Goal: Transaction & Acquisition: Purchase product/service

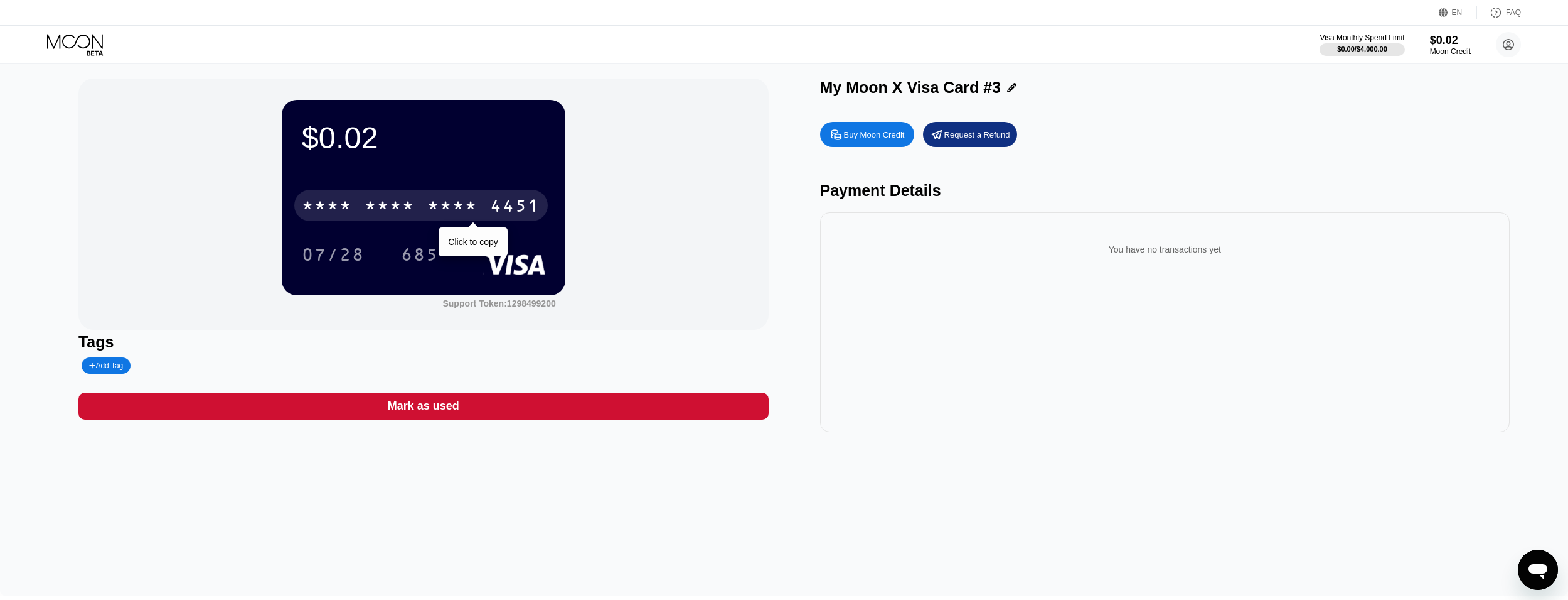
click at [416, 203] on div "* * * * * * * * * * * * 4451" at bounding box center [421, 205] width 254 height 31
click at [464, 213] on div "2469" at bounding box center [452, 206] width 50 height 20
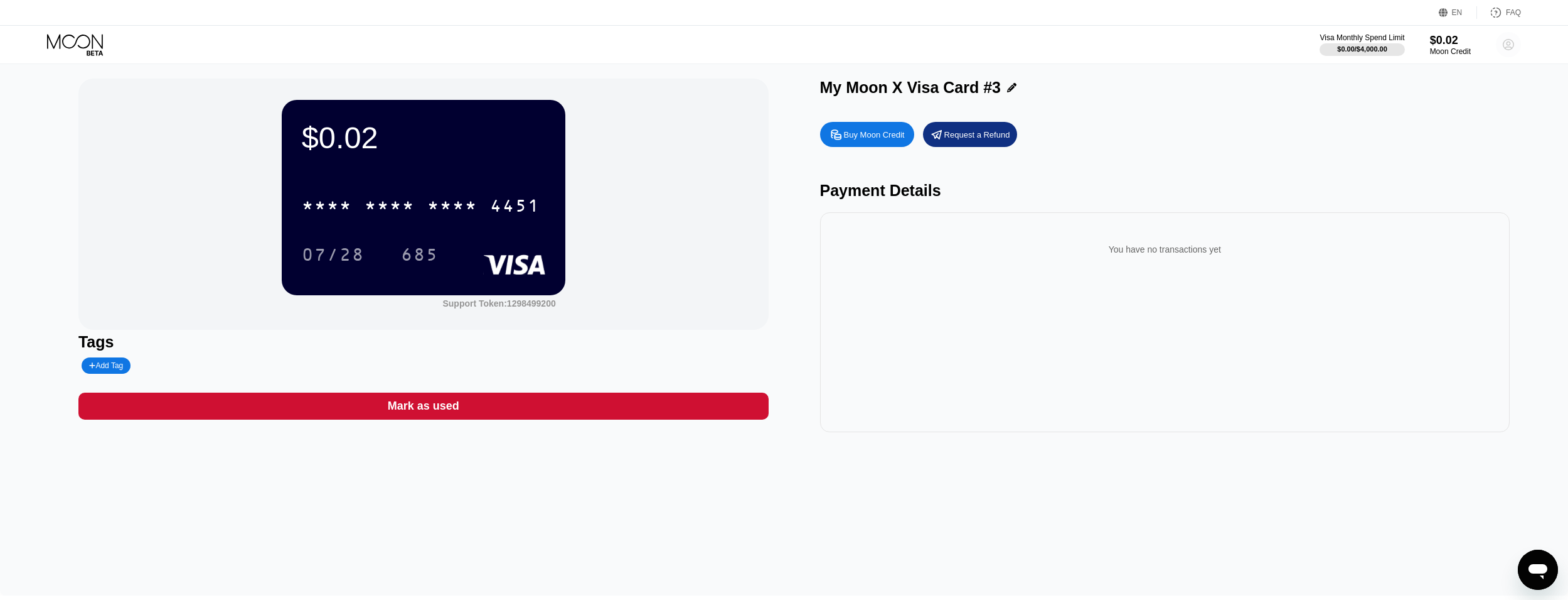
click at [1505, 41] on icon at bounding box center [1508, 45] width 11 height 11
click at [1425, 116] on div " Home" at bounding box center [1452, 117] width 119 height 16
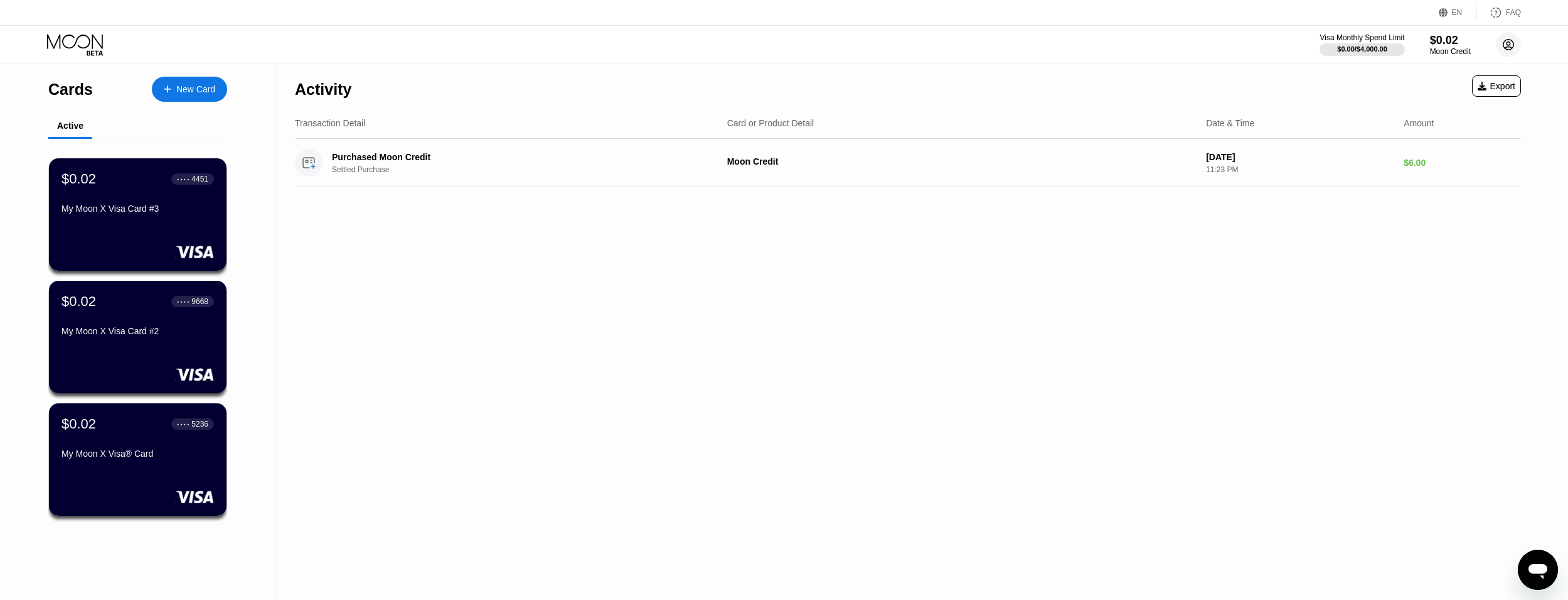
click at [1509, 48] on circle at bounding box center [1508, 45] width 25 height 25
click at [1422, 276] on div "Log out" at bounding box center [1429, 280] width 29 height 10
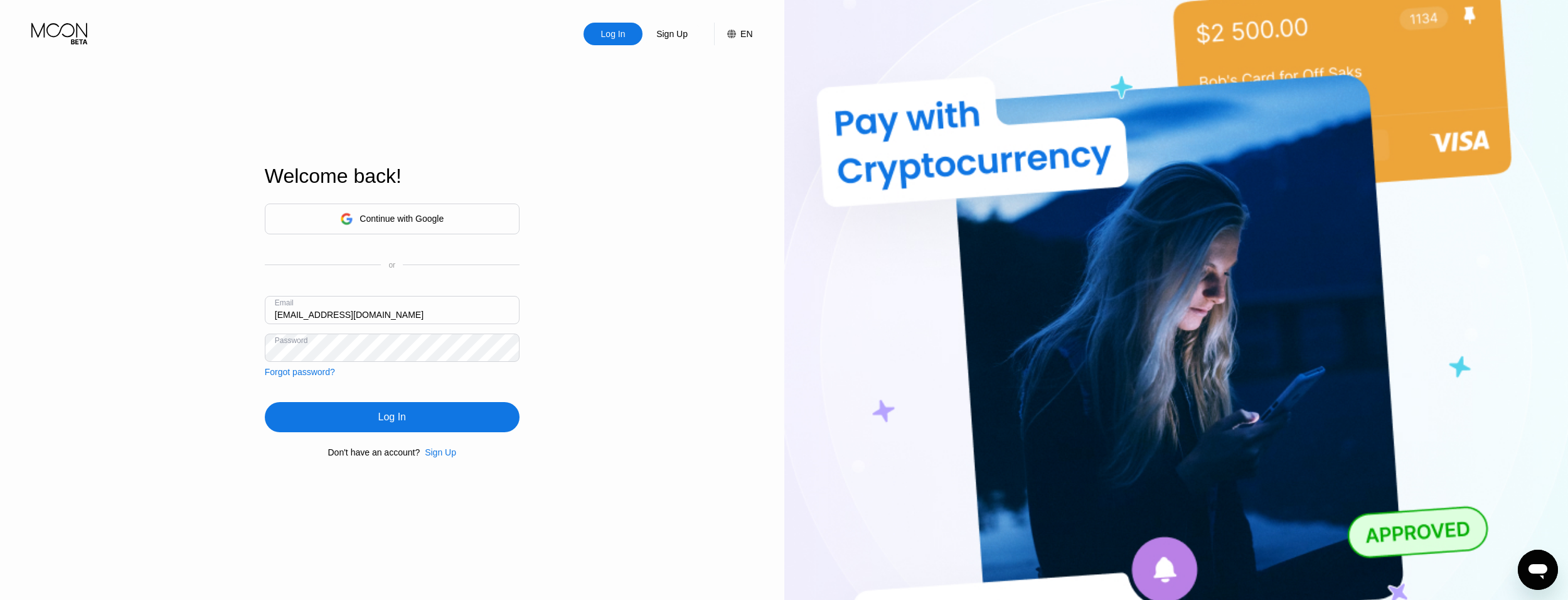
click at [412, 308] on input "tx0ogkzwze@jkotypc.com" at bounding box center [391, 309] width 255 height 28
drag, startPoint x: 412, startPoint y: 307, endPoint x: 409, endPoint y: 292, distance: 15.3
click at [412, 307] on input "tx0ogkzwze@jkotypc.com" at bounding box center [391, 309] width 255 height 28
paste input "pgt0ycdyu5@xkxkud"
type input "[EMAIL_ADDRESS][DOMAIN_NAME]"
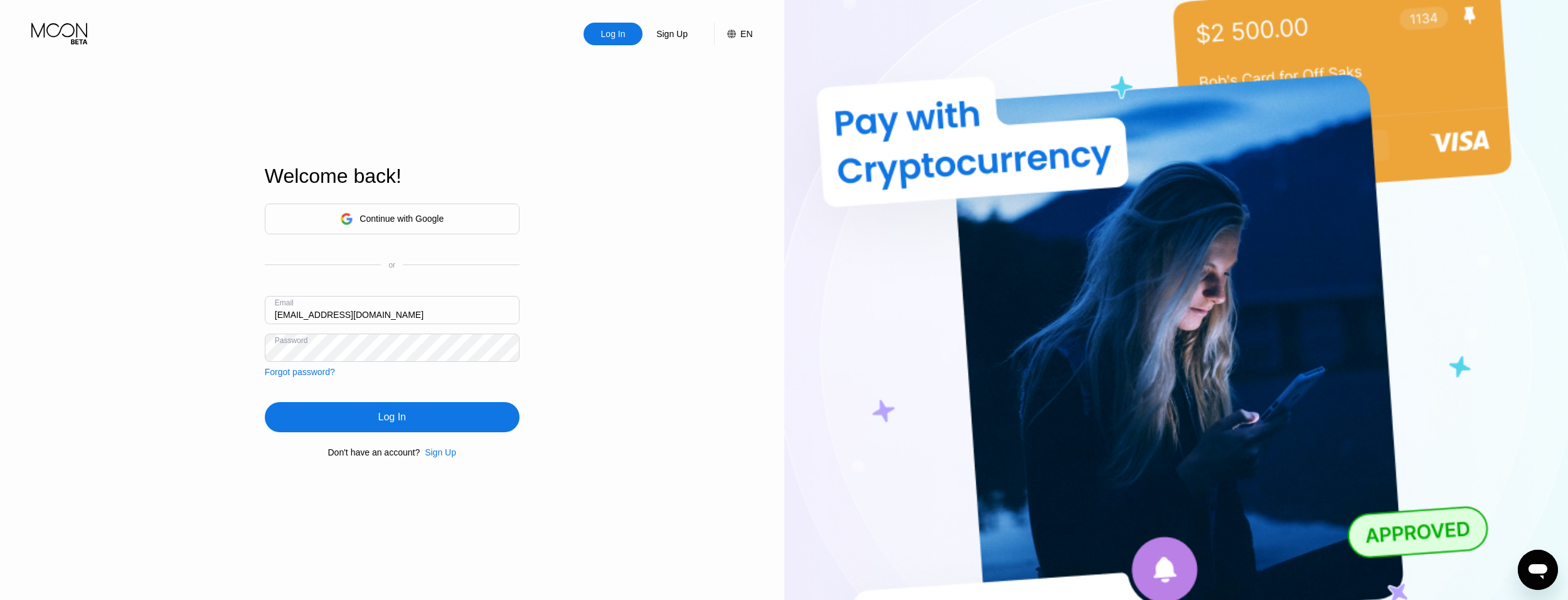
click at [664, 48] on div "Log In Sign Up EN Language Select an item Save Welcome back! Continue with Goog…" at bounding box center [392, 330] width 784 height 660
click at [672, 42] on div "Sign Up" at bounding box center [671, 33] width 59 height 22
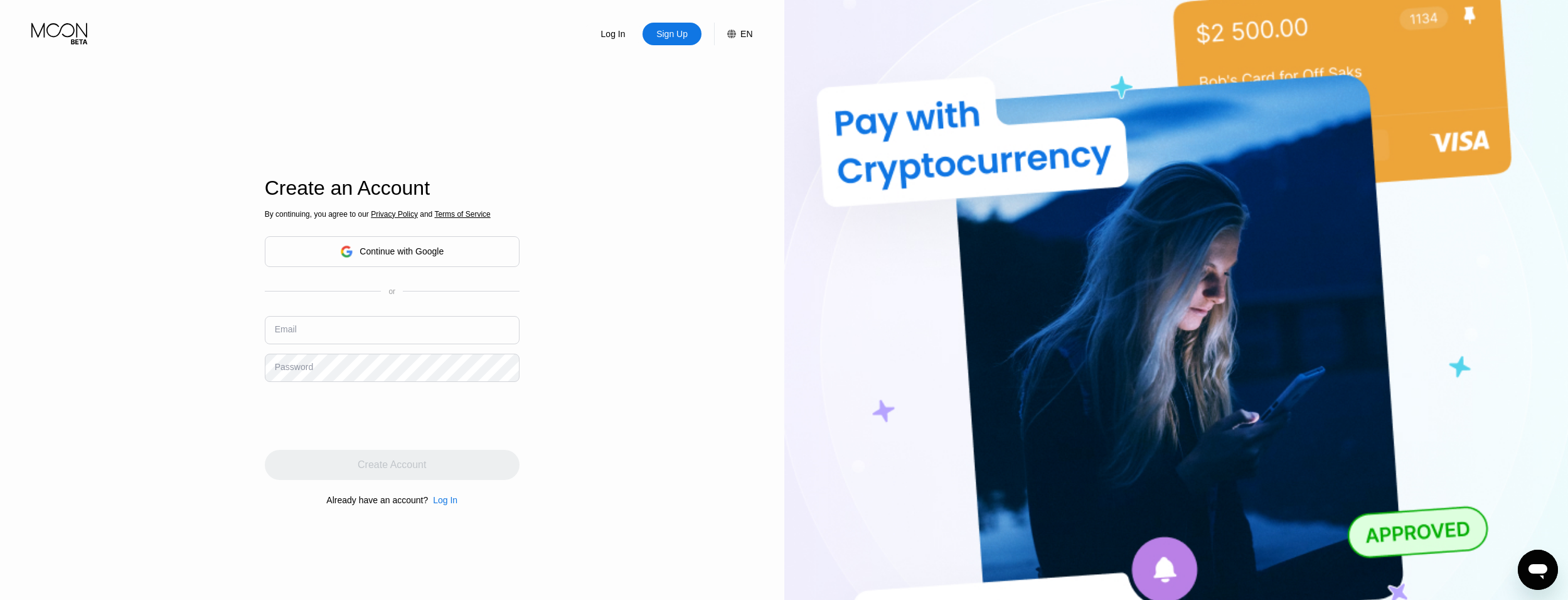
click at [318, 332] on input "text" at bounding box center [391, 330] width 255 height 28
paste input "[EMAIL_ADDRESS][DOMAIN_NAME]"
type input "[EMAIL_ADDRESS][DOMAIN_NAME]"
click at [304, 367] on div "Password" at bounding box center [294, 366] width 39 height 10
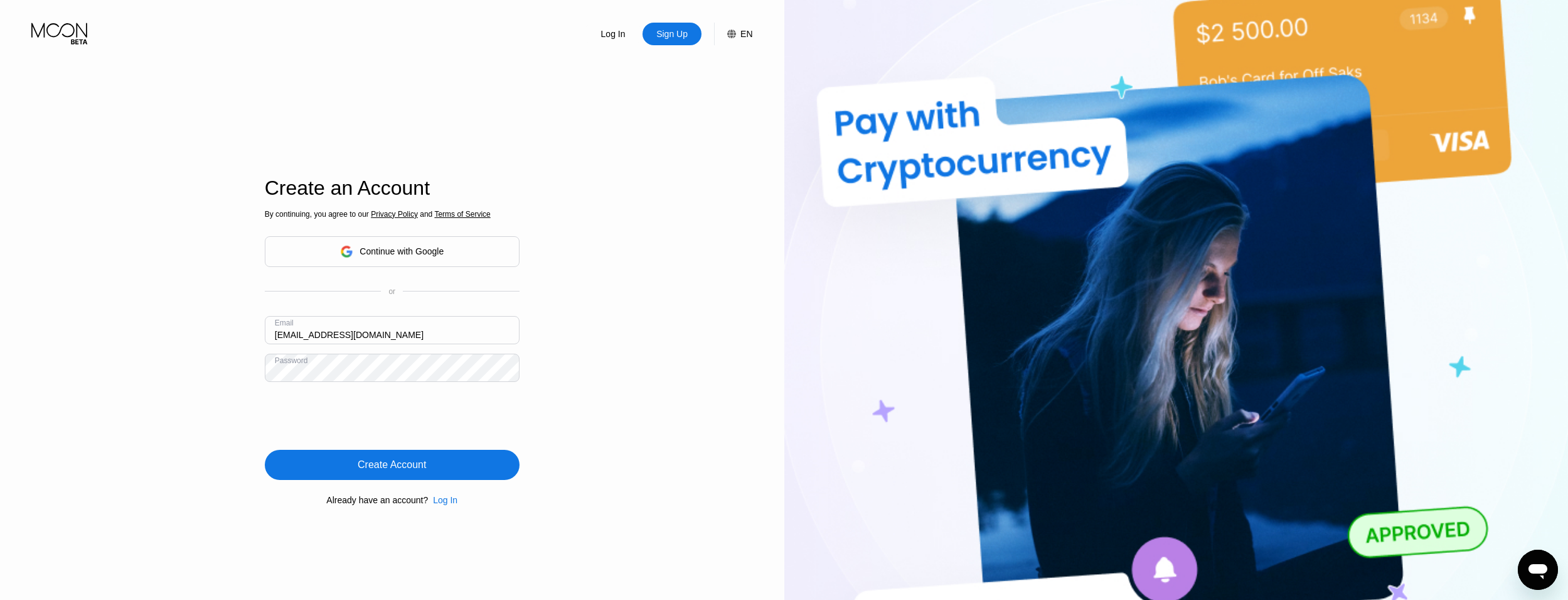
drag, startPoint x: 398, startPoint y: 472, endPoint x: 416, endPoint y: 464, distance: 19.7
click at [398, 471] on div "Create Account" at bounding box center [391, 464] width 69 height 13
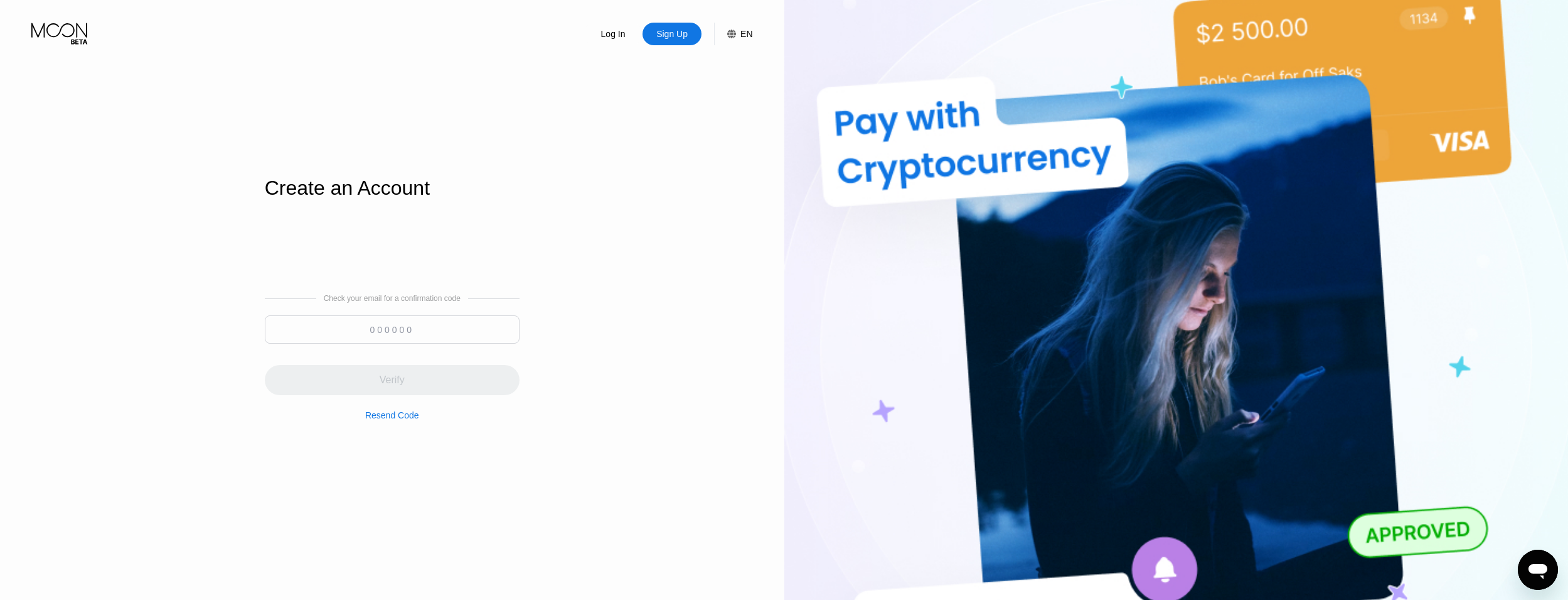
click at [407, 326] on input at bounding box center [391, 329] width 255 height 28
click at [361, 372] on div "Verify" at bounding box center [391, 379] width 255 height 30
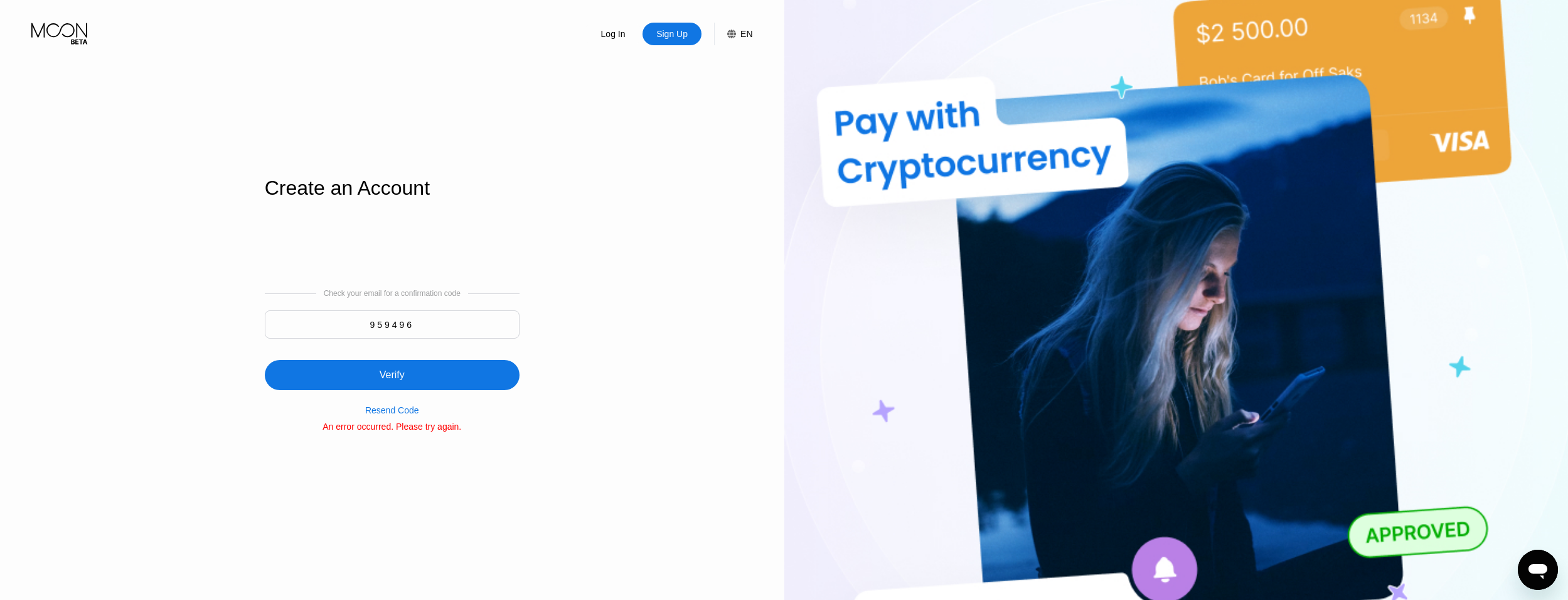
click at [417, 329] on input "959496" at bounding box center [391, 324] width 255 height 28
type input "059496"
click at [376, 364] on div "Verify" at bounding box center [391, 374] width 255 height 30
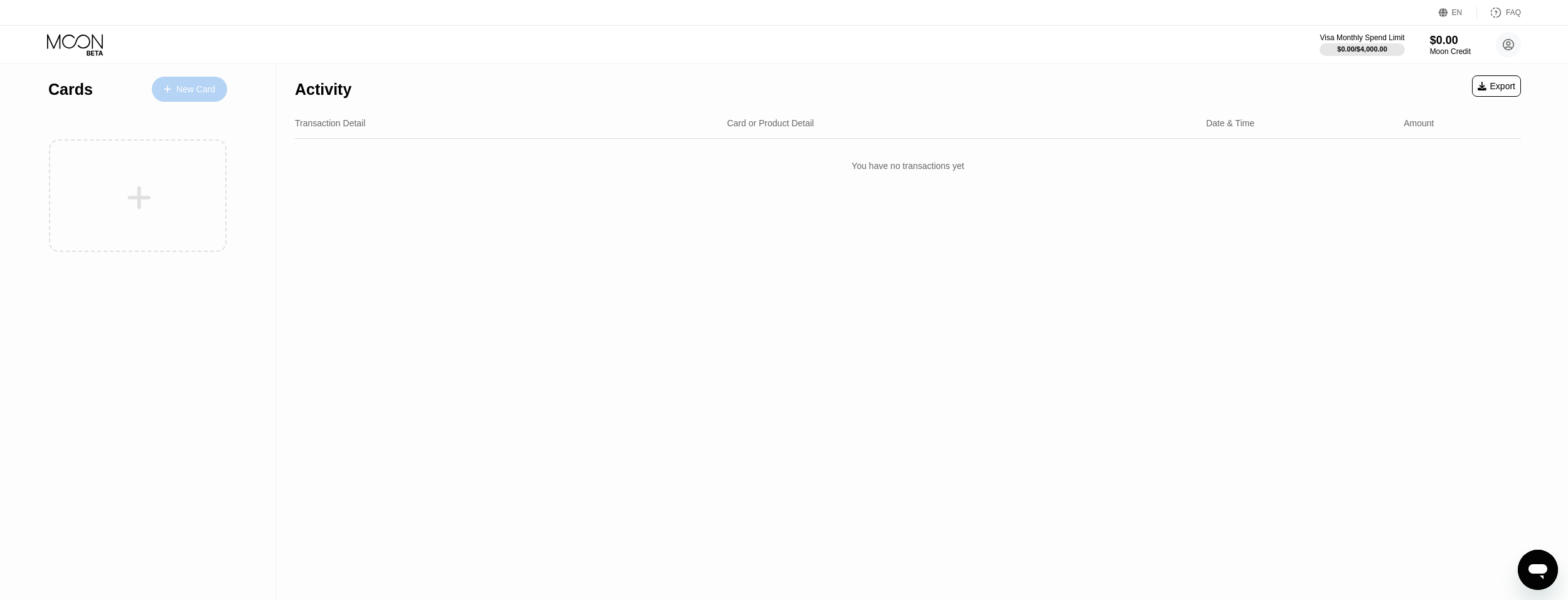
click at [189, 95] on div "New Card" at bounding box center [196, 89] width 39 height 11
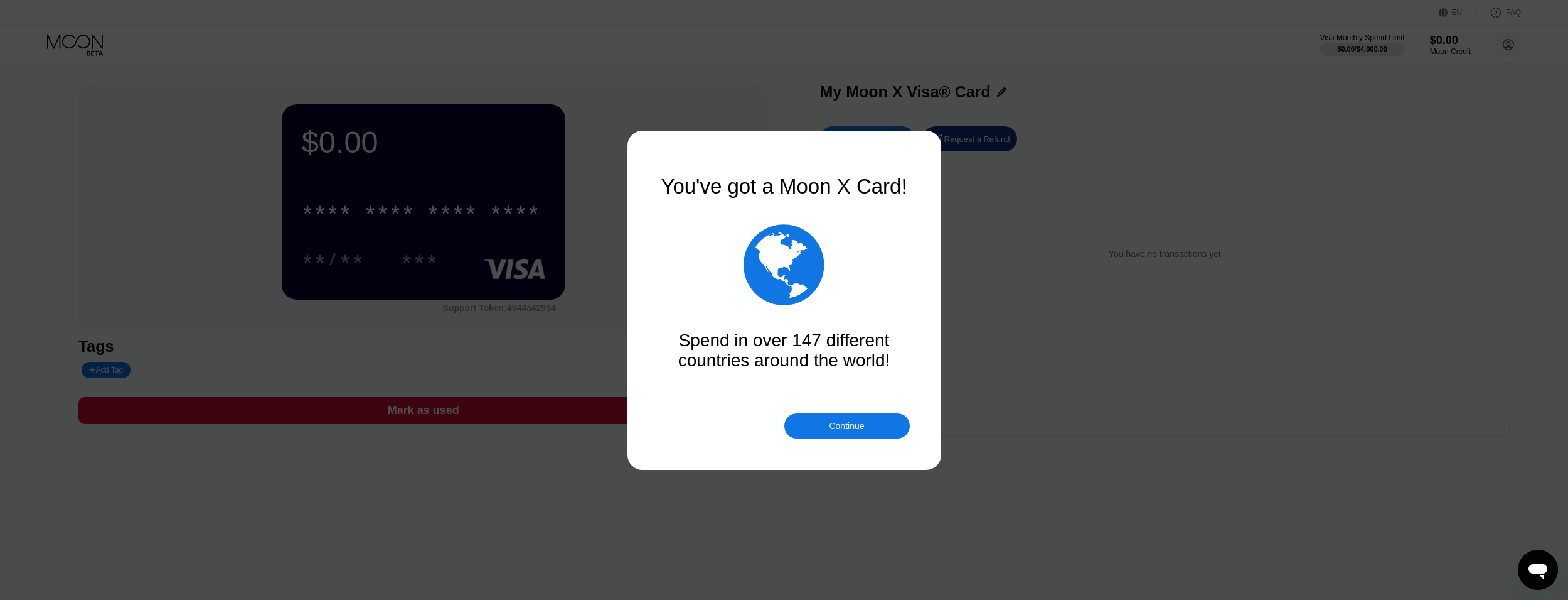
click at [855, 439] on div at bounding box center [788, 300] width 1578 height 600
click at [855, 437] on div "Continue" at bounding box center [847, 426] width 126 height 25
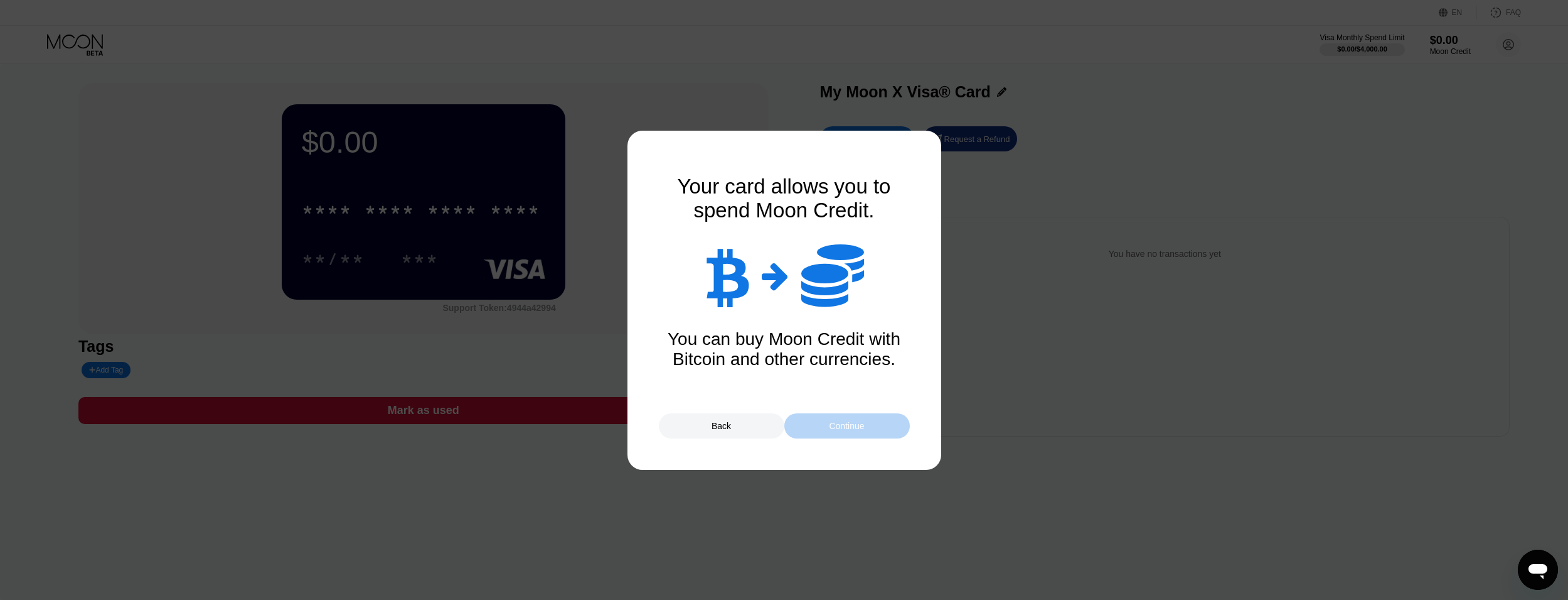
click at [834, 434] on div "Continue" at bounding box center [847, 426] width 126 height 25
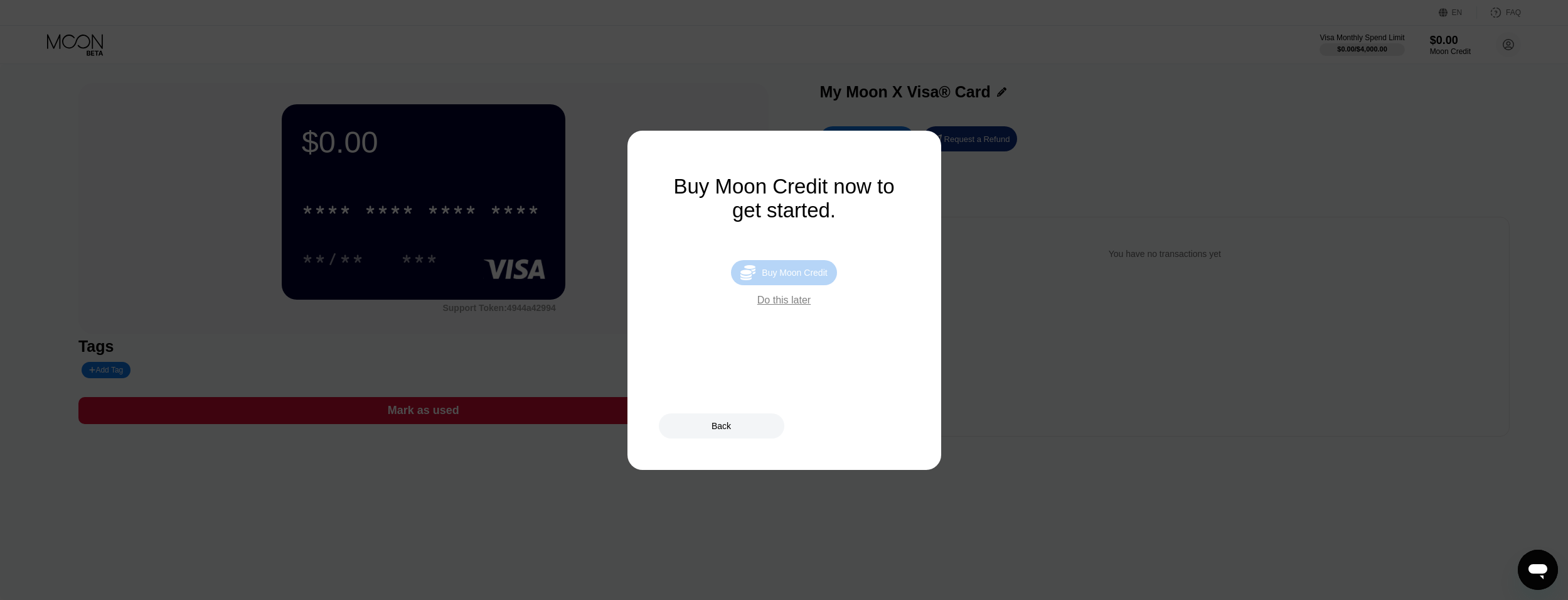
drag, startPoint x: 768, startPoint y: 273, endPoint x: 845, endPoint y: 284, distance: 77.8
click at [768, 273] on div " Buy Moon Credit" at bounding box center [784, 272] width 106 height 25
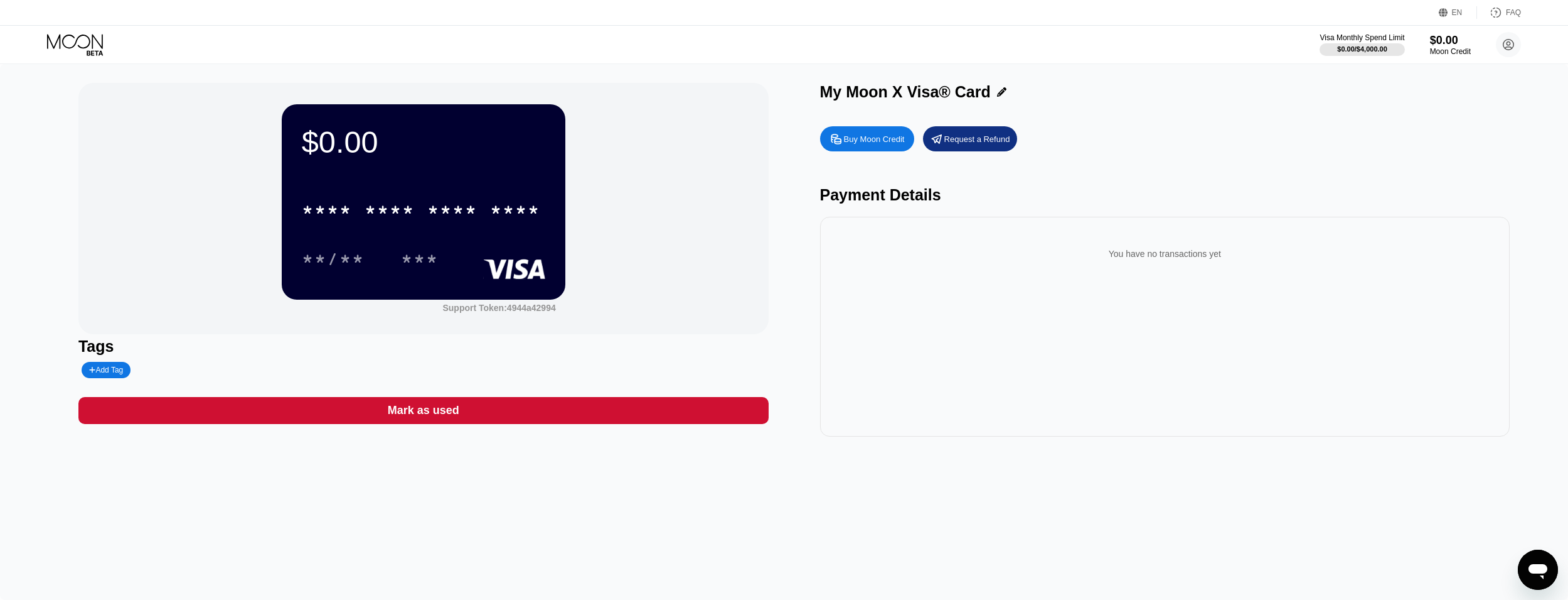
type input "0"
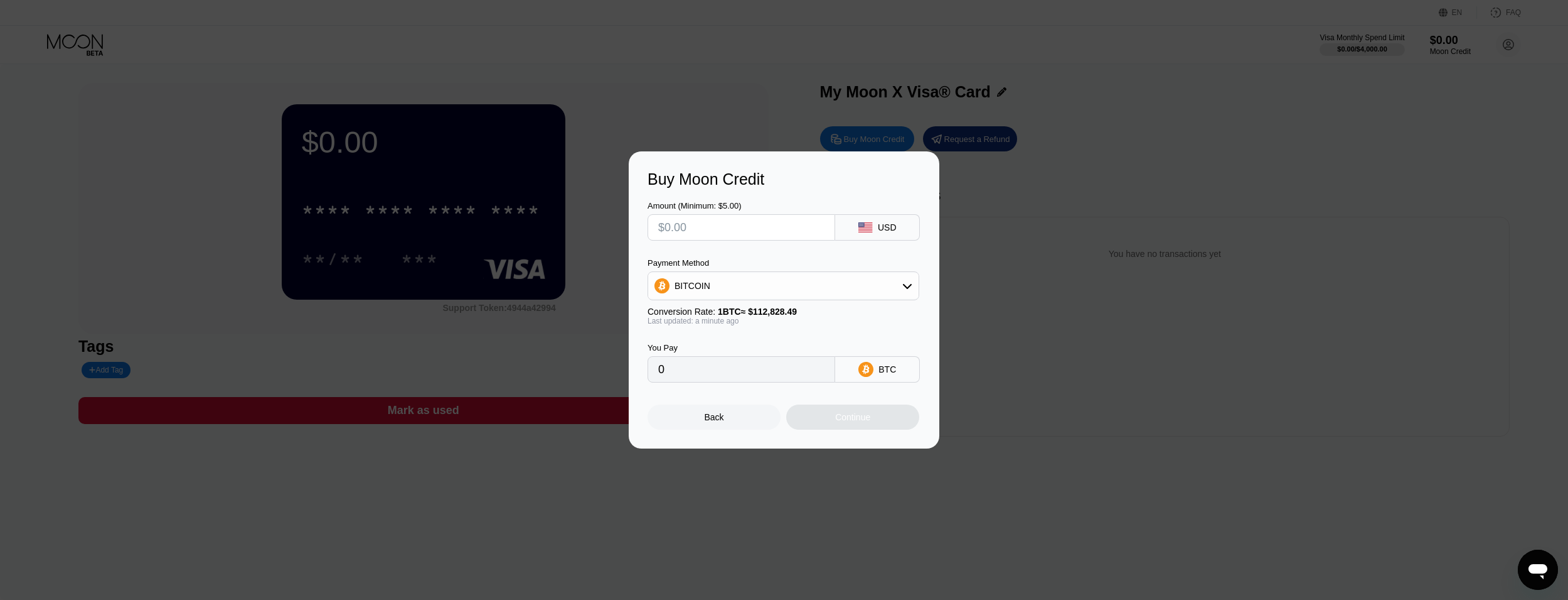
click at [706, 224] on input "text" at bounding box center [742, 228] width 167 height 25
type input "$6"
type input "0.00005318"
type input "$6"
click at [917, 287] on div "BITCOIN" at bounding box center [783, 286] width 270 height 25
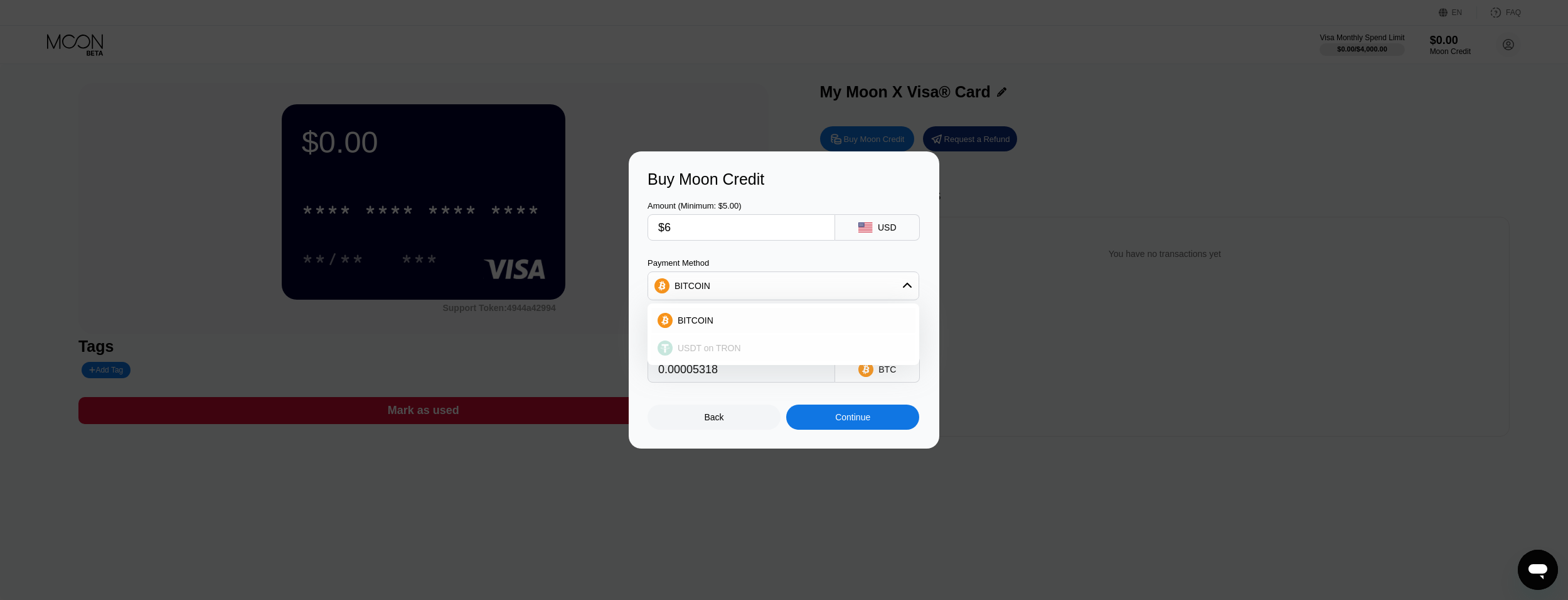
click at [728, 346] on span "USDT on TRON" at bounding box center [709, 348] width 63 height 10
type input "6.06"
click at [849, 410] on div "Continue" at bounding box center [852, 417] width 133 height 25
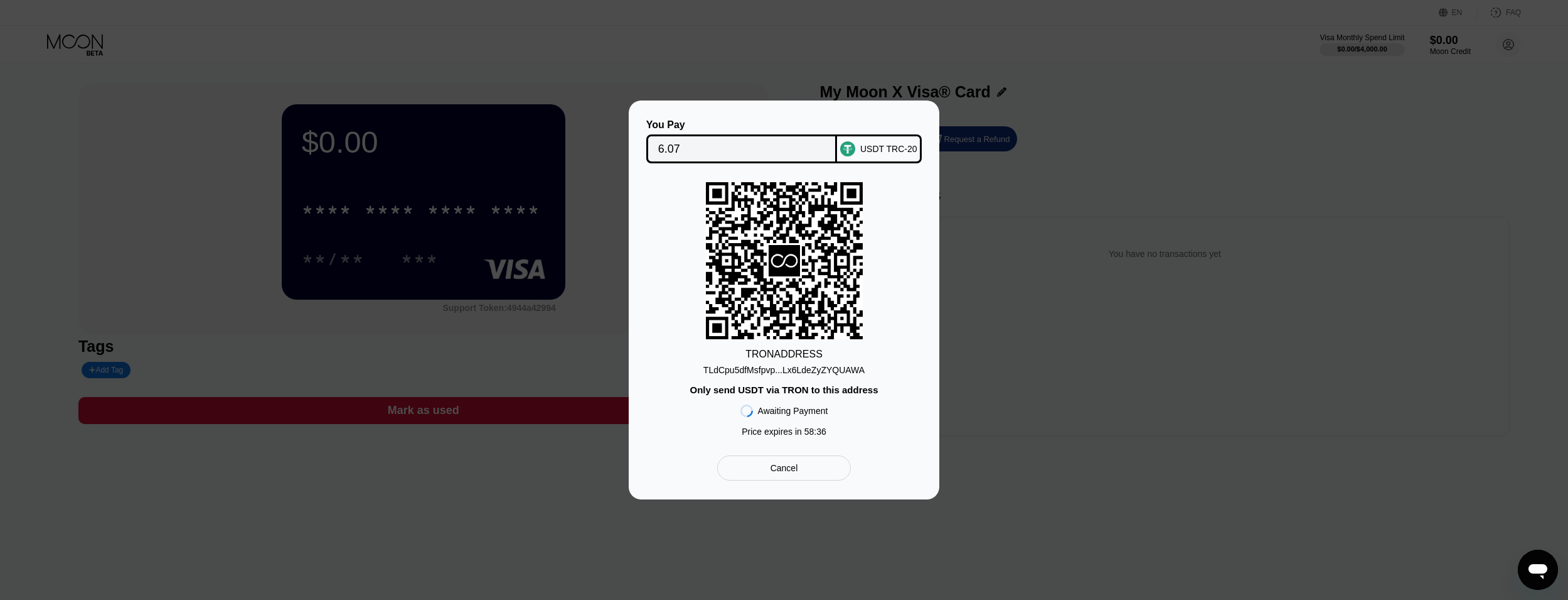
click at [751, 373] on div "TLdCpu5dfMsfpvp...Lx6LdeZyZYQUAWA" at bounding box center [784, 369] width 161 height 10
click at [790, 381] on div "TRON ADDRESS TLdCpu5dfMsfpvp...Lx6LdeZyZYQUAWA Only send USDT via TRON to this …" at bounding box center [784, 312] width 273 height 261
click at [794, 373] on div "TLdCpu5dfMsfpvp...Lx6LdeZyZYQUAWA" at bounding box center [784, 369] width 161 height 10
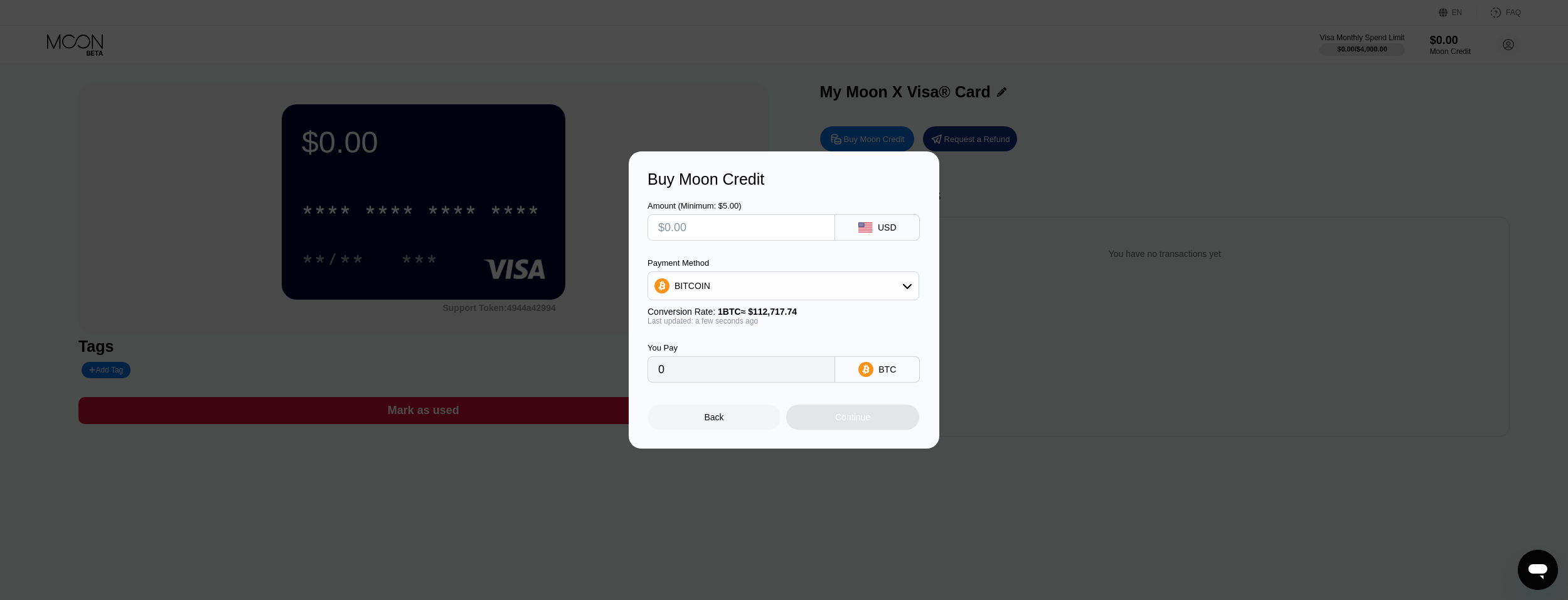
click at [1075, 398] on div "Buy Moon Credit Amount (Minimum: $5.00) USD Payment Method BITCOIN Conversion R…" at bounding box center [784, 300] width 1568 height 297
click at [540, 418] on div "Buy Moon Credit Amount (Minimum: $5.00) USD Payment Method BITCOIN Conversion R…" at bounding box center [784, 300] width 1568 height 297
click at [726, 429] on div "Back" at bounding box center [714, 417] width 133 height 25
click at [704, 413] on div "Back" at bounding box center [714, 417] width 133 height 25
click at [734, 419] on div "Back" at bounding box center [714, 417] width 133 height 25
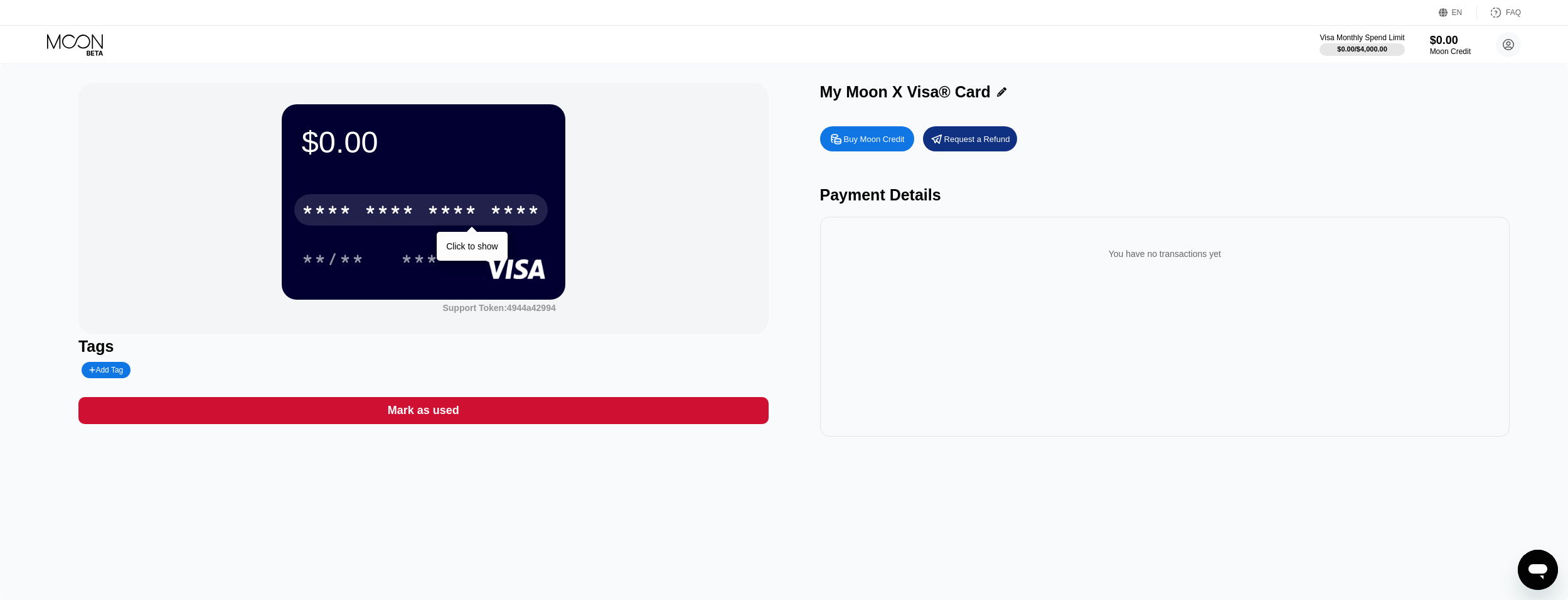
drag, startPoint x: 508, startPoint y: 216, endPoint x: 500, endPoint y: 254, distance: 38.8
click at [508, 216] on div "****" at bounding box center [515, 211] width 50 height 20
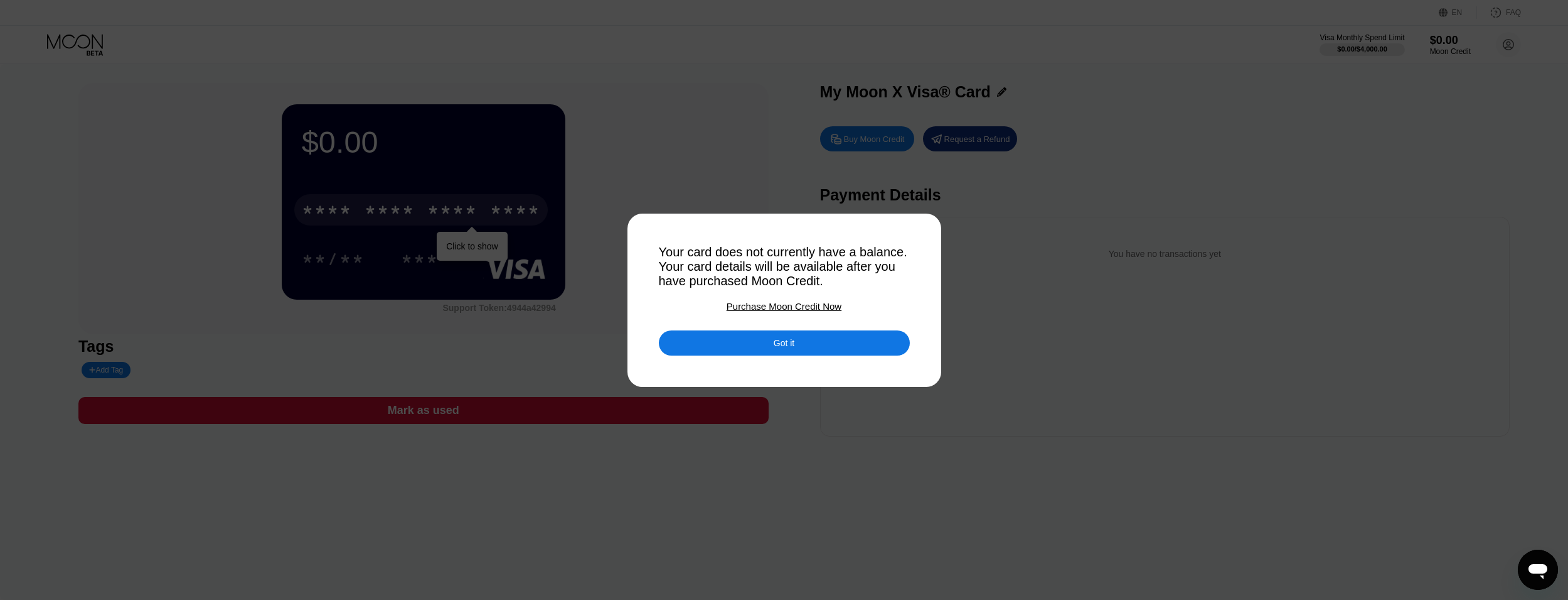
drag, startPoint x: 801, startPoint y: 352, endPoint x: 768, endPoint y: 367, distance: 36.2
click at [801, 352] on div "Got it" at bounding box center [784, 343] width 251 height 25
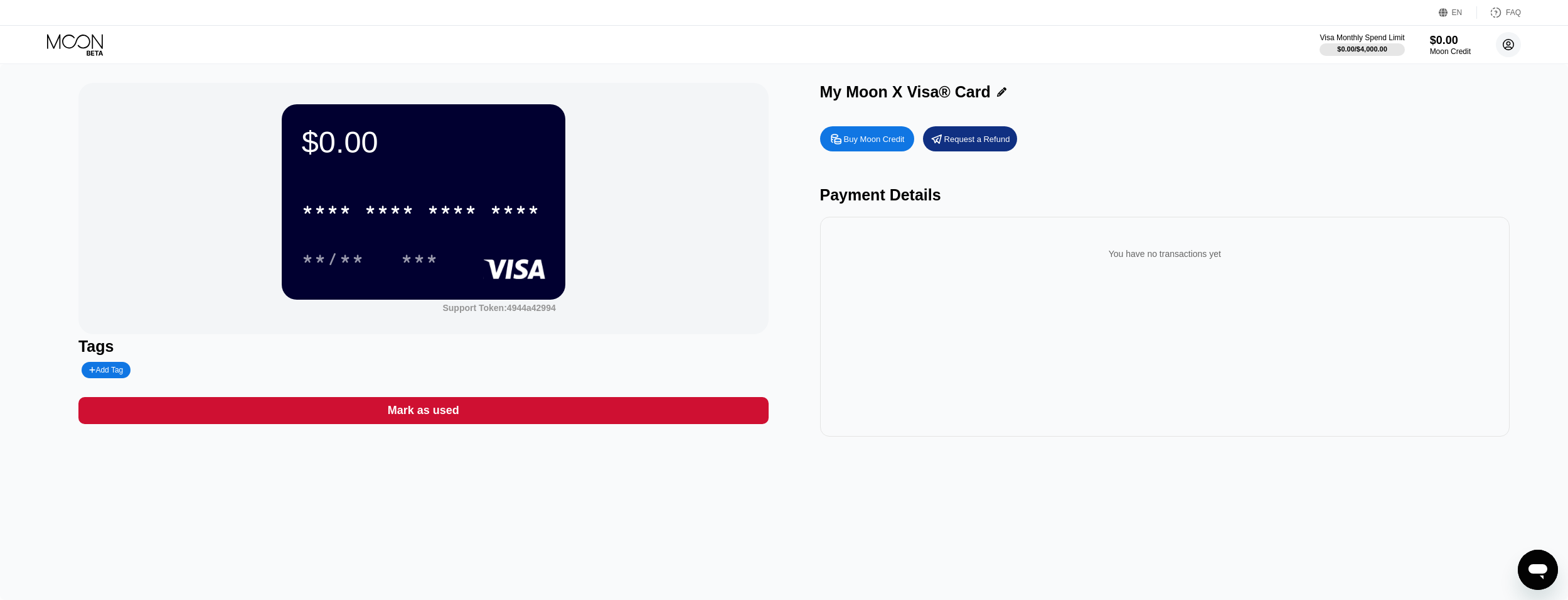
click at [1509, 48] on circle at bounding box center [1508, 45] width 25 height 25
click at [1427, 116] on div " Home" at bounding box center [1452, 117] width 119 height 16
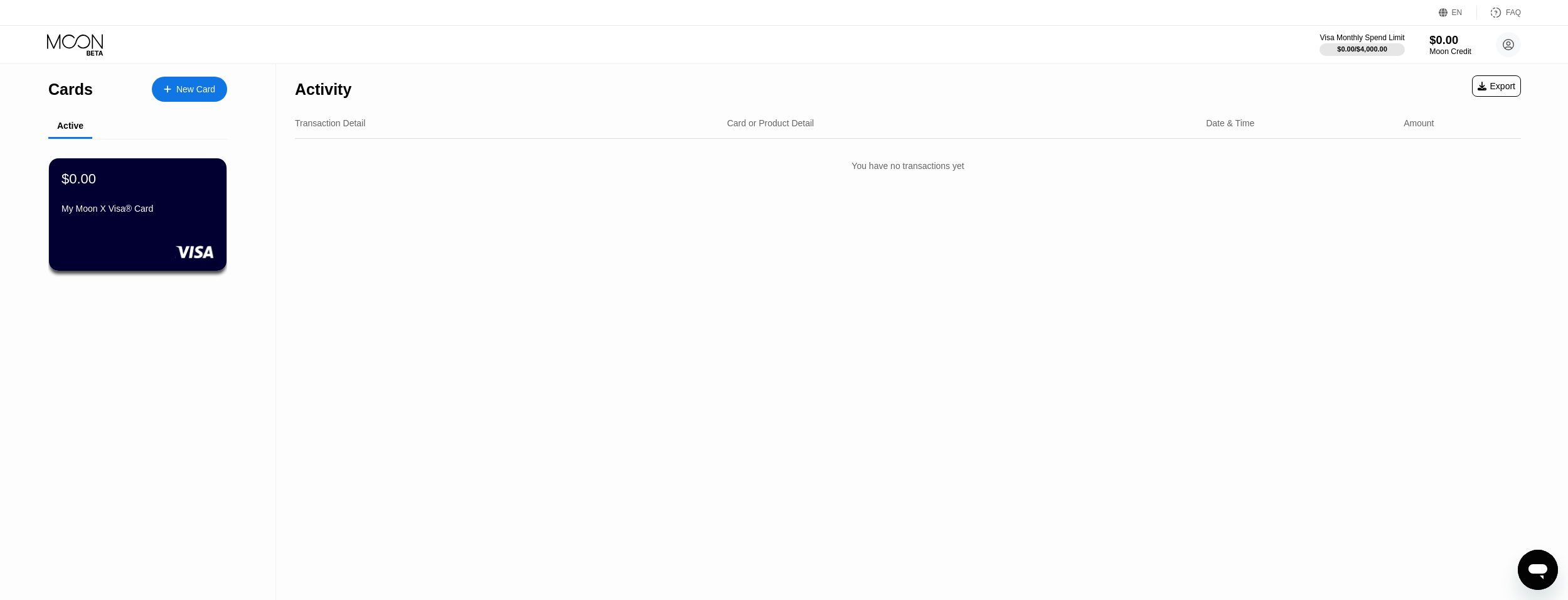
click at [1448, 40] on div "$0.00" at bounding box center [1450, 40] width 42 height 14
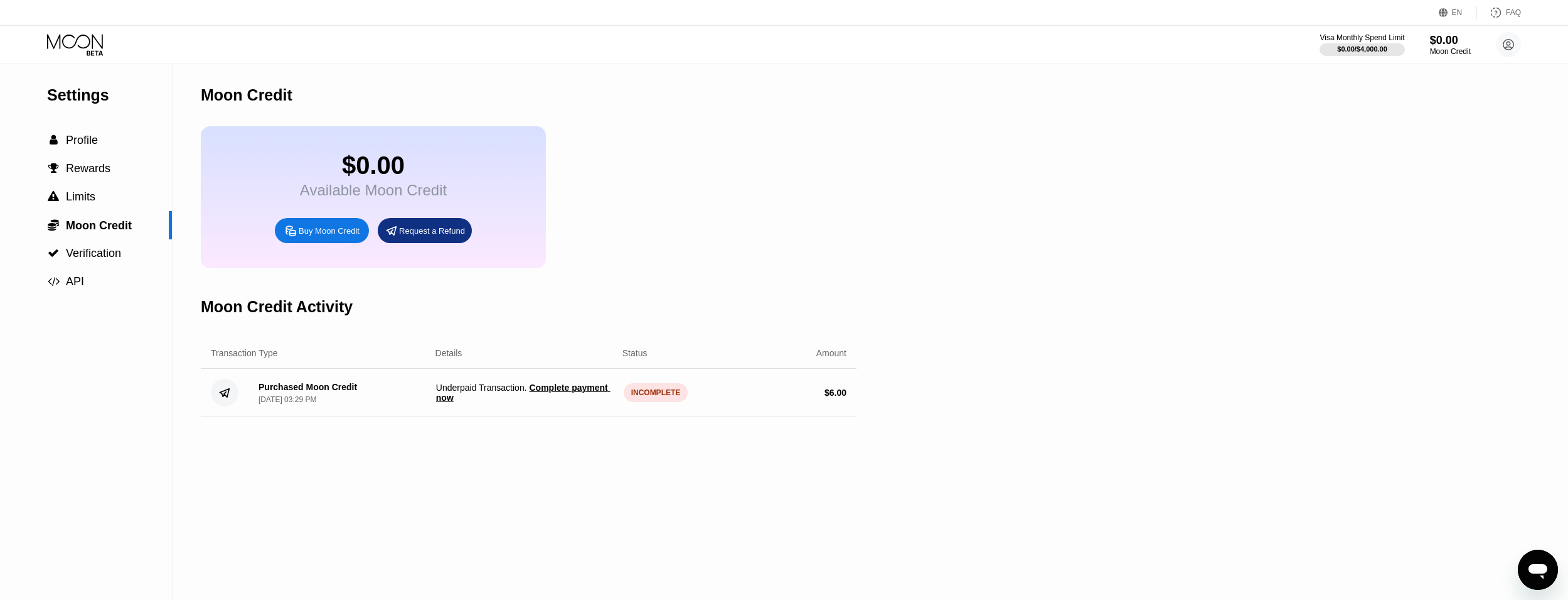
click at [544, 402] on span "Complete payment now" at bounding box center [523, 393] width 174 height 20
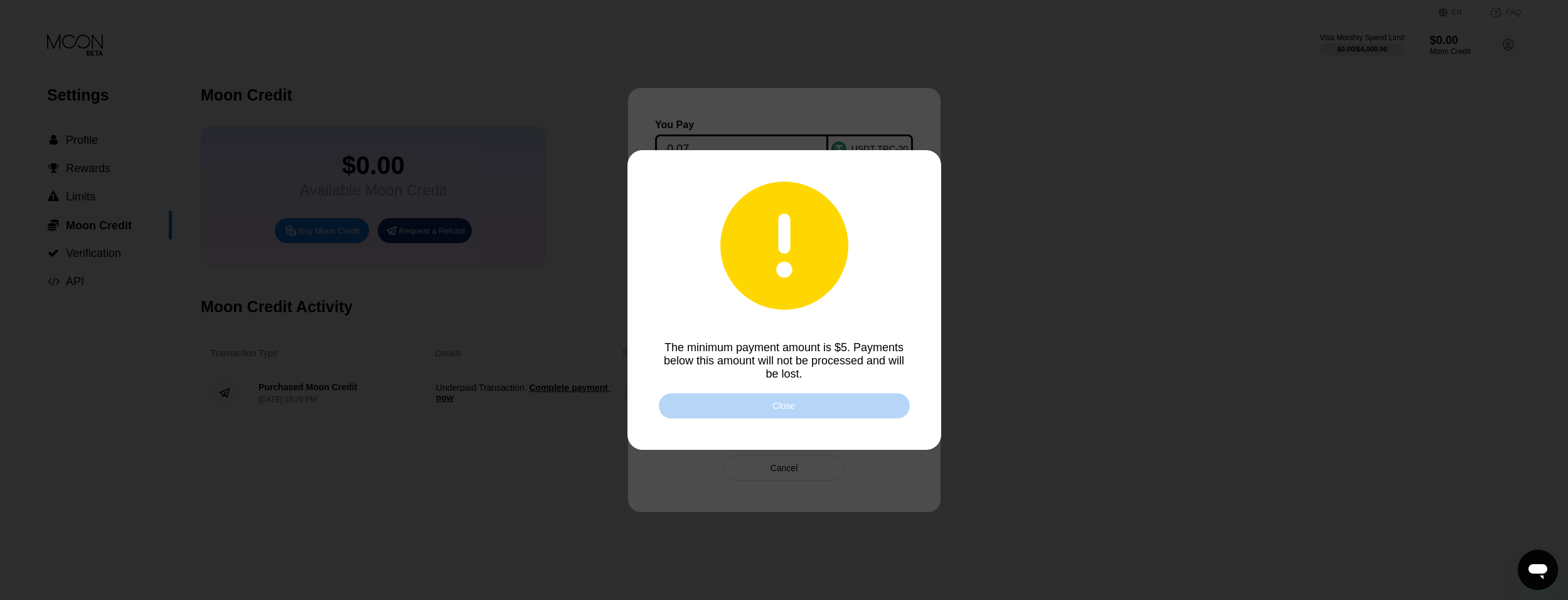
drag, startPoint x: 735, startPoint y: 410, endPoint x: 742, endPoint y: 408, distance: 7.3
click at [735, 410] on div "Close" at bounding box center [784, 406] width 251 height 25
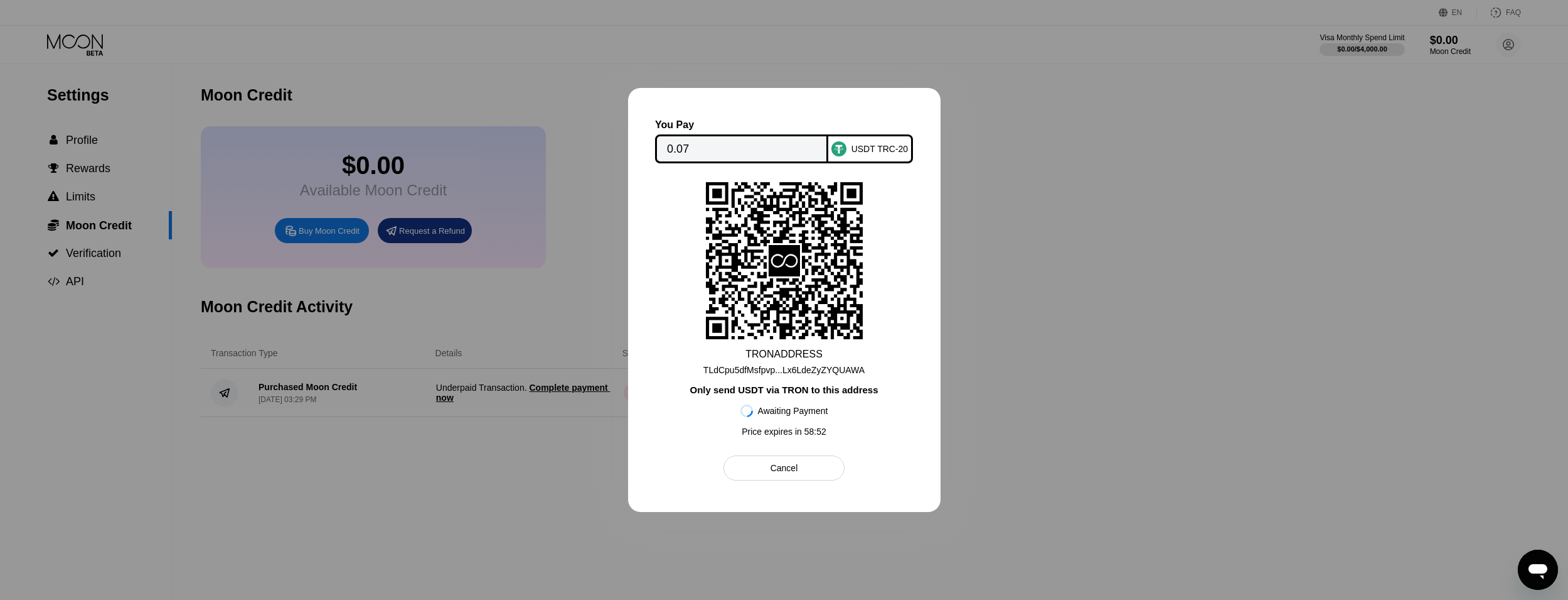
click at [1056, 340] on div at bounding box center [784, 300] width 1568 height 600
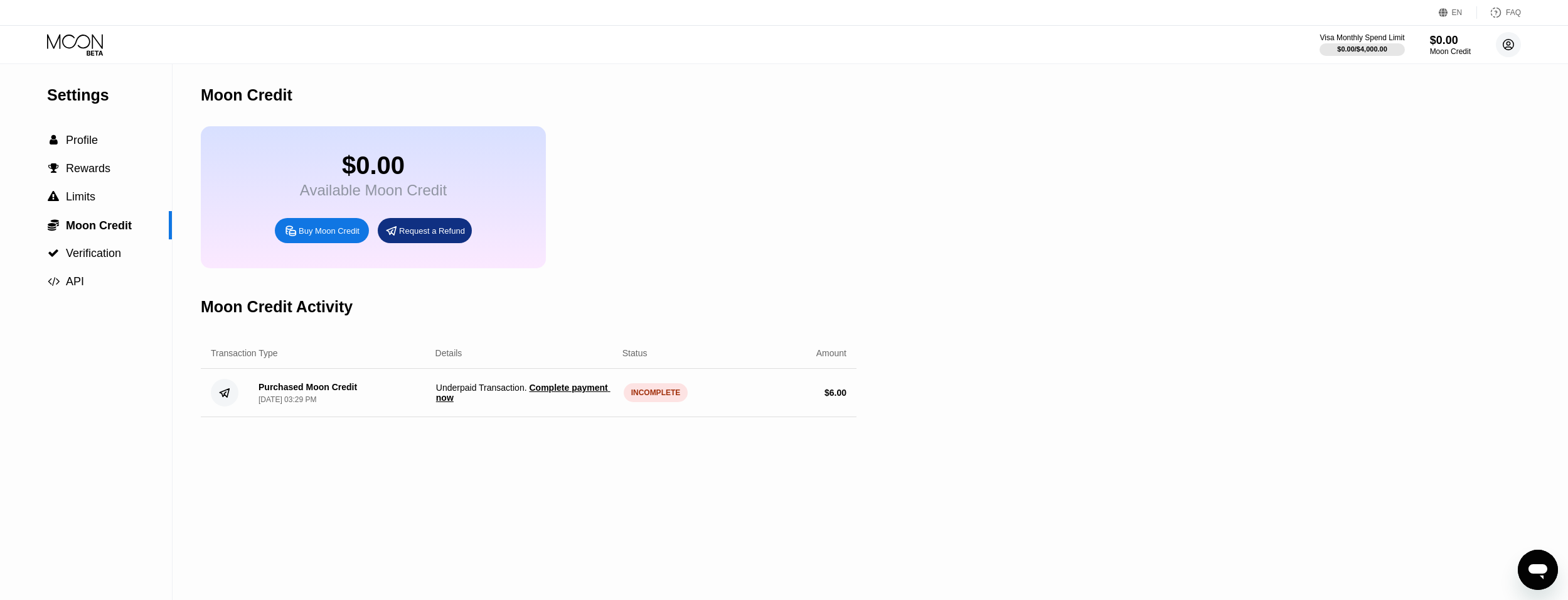
click at [1503, 42] on icon at bounding box center [1508, 45] width 11 height 11
click at [1459, 115] on div " Home" at bounding box center [1452, 117] width 119 height 16
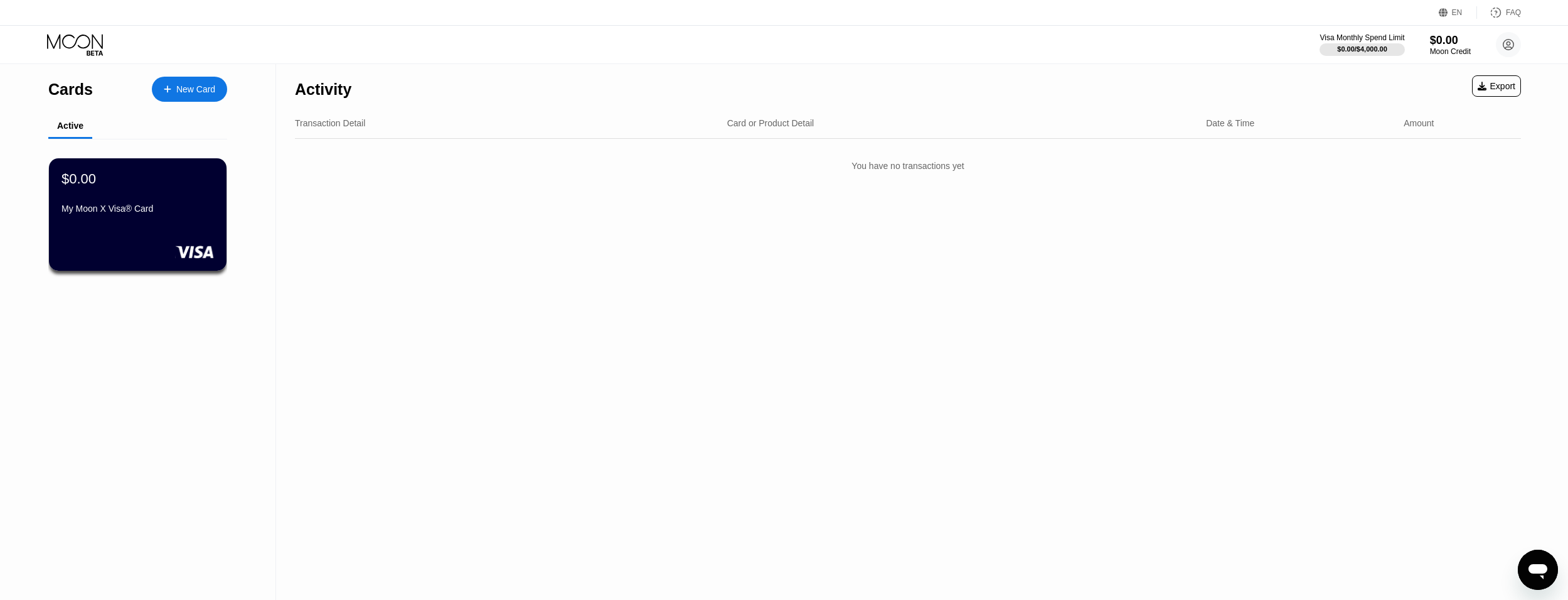
drag, startPoint x: 826, startPoint y: 341, endPoint x: 815, endPoint y: 350, distance: 14.2
click at [1508, 42] on icon at bounding box center [1508, 45] width 25 height 25
click at [1414, 100] on div "pgt0ycdyu5@xkxkud.com  Home Settings Support Careers About Us Log out Privacy …" at bounding box center [1452, 193] width 157 height 267
click at [1422, 119] on div "pgt0ycdyu5@xkxkud.com  Home Settings Support Careers About Us Log out Privacy …" at bounding box center [1452, 193] width 157 height 267
click at [1423, 117] on div "pgt0ycdyu5@xkxkud.com  Home Settings Support Careers About Us Log out Privacy …" at bounding box center [1452, 193] width 157 height 267
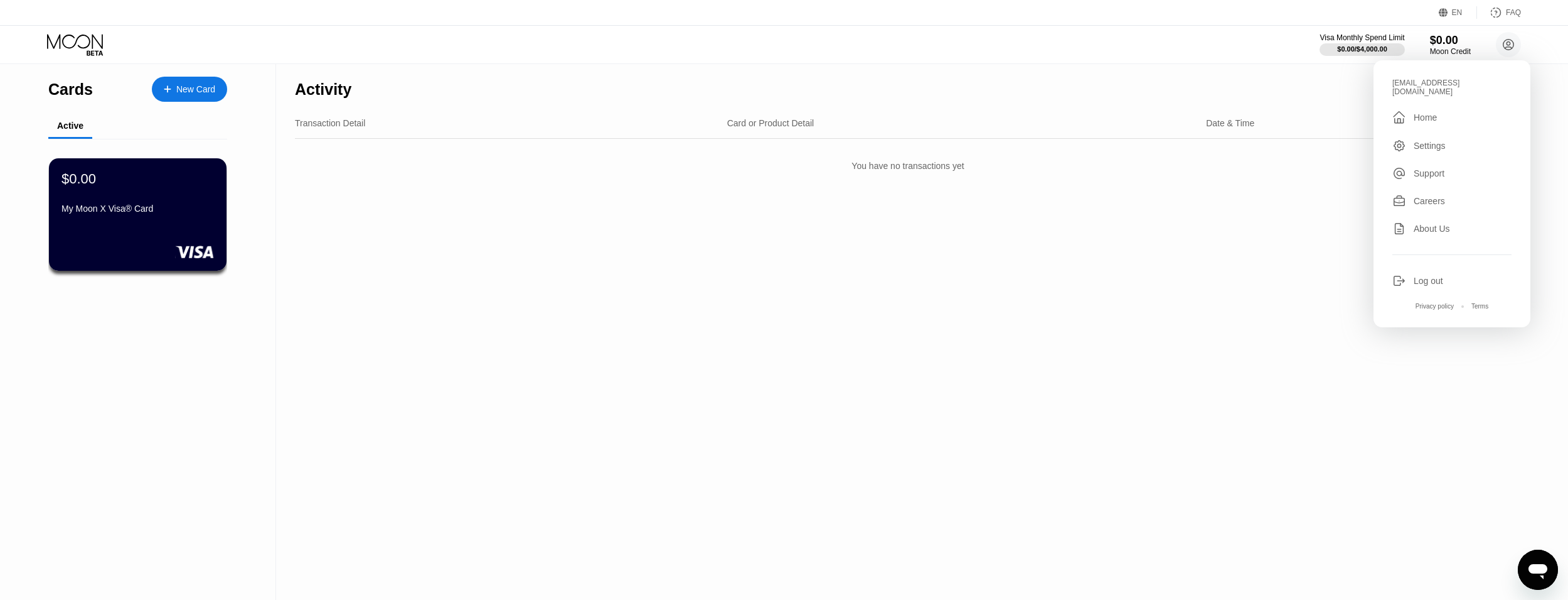
click at [1425, 117] on div "pgt0ycdyu5@xkxkud.com  Home Settings Support Careers About Us Log out Privacy …" at bounding box center [1452, 193] width 157 height 267
click at [1425, 112] on div "Home" at bounding box center [1426, 117] width 23 height 10
click at [1499, 47] on circle at bounding box center [1508, 45] width 25 height 25
click at [1440, 110] on div " Home" at bounding box center [1452, 117] width 119 height 16
click at [1502, 44] on circle at bounding box center [1508, 45] width 25 height 25
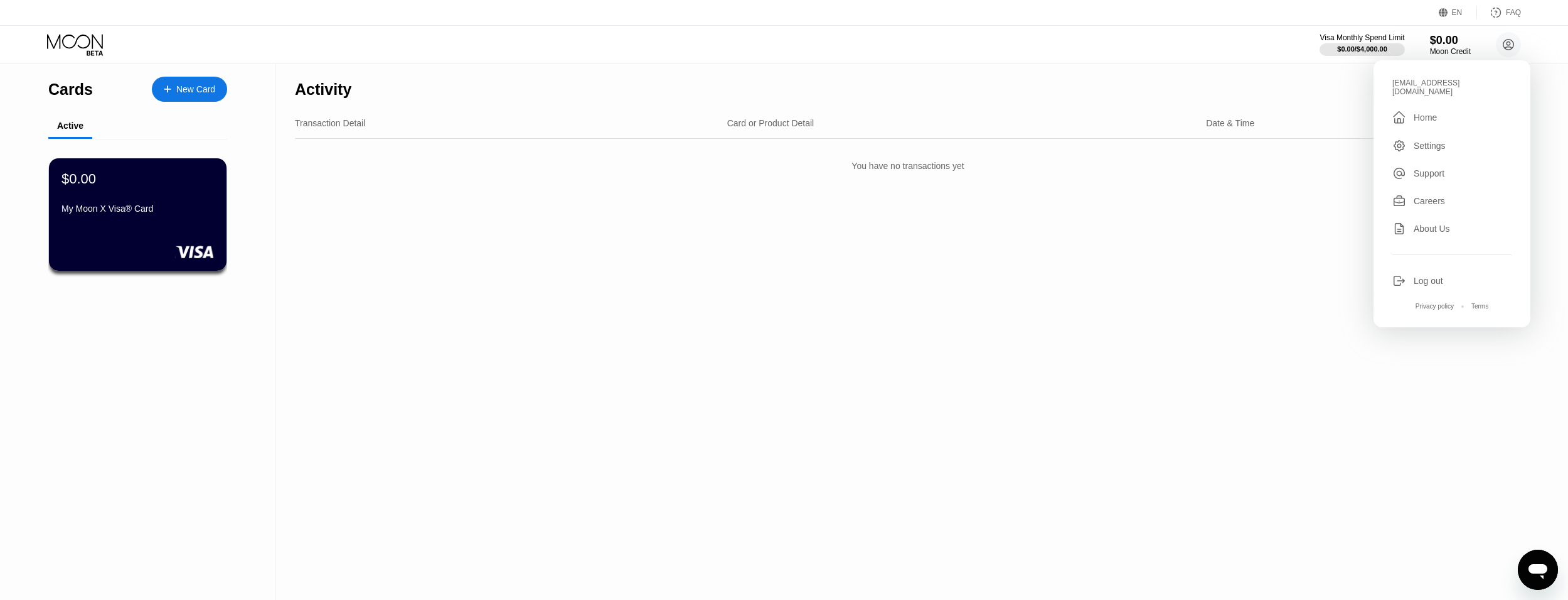
click at [1414, 110] on div " Home" at bounding box center [1452, 117] width 119 height 16
click at [83, 57] on div "Visa Monthly Spend Limit $0.00 / $4,000.00 $0.00 Moon Credit pgt0ycdyu5@xkxkud.…" at bounding box center [784, 45] width 1568 height 38
click at [84, 49] on icon at bounding box center [77, 45] width 58 height 22
drag, startPoint x: 1435, startPoint y: 40, endPoint x: 1479, endPoint y: 41, distance: 44.0
click at [1435, 40] on div "$0.00" at bounding box center [1450, 40] width 42 height 14
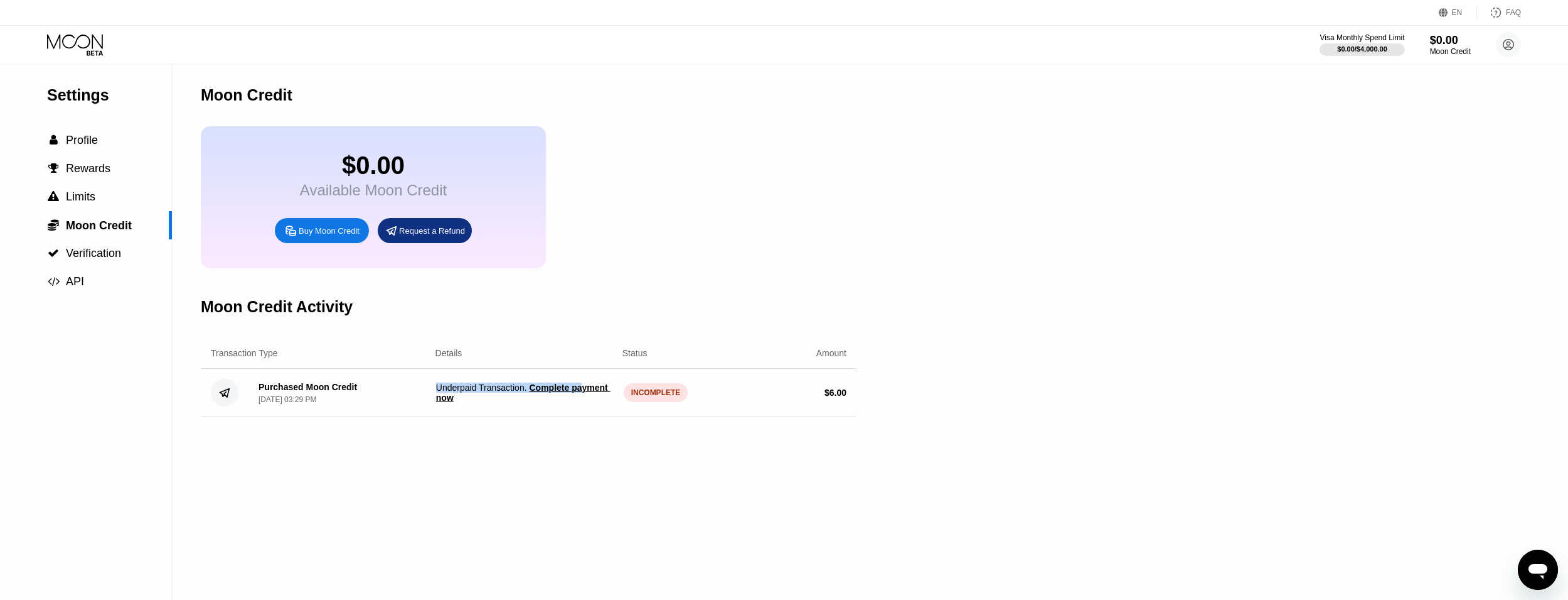
click at [585, 392] on div "Purchased Moon Credit Aug 21, 2025, 03:29 PM Underpaid Transaction . Complete p…" at bounding box center [528, 393] width 656 height 48
click at [586, 399] on span "Complete payment now" at bounding box center [523, 393] width 174 height 20
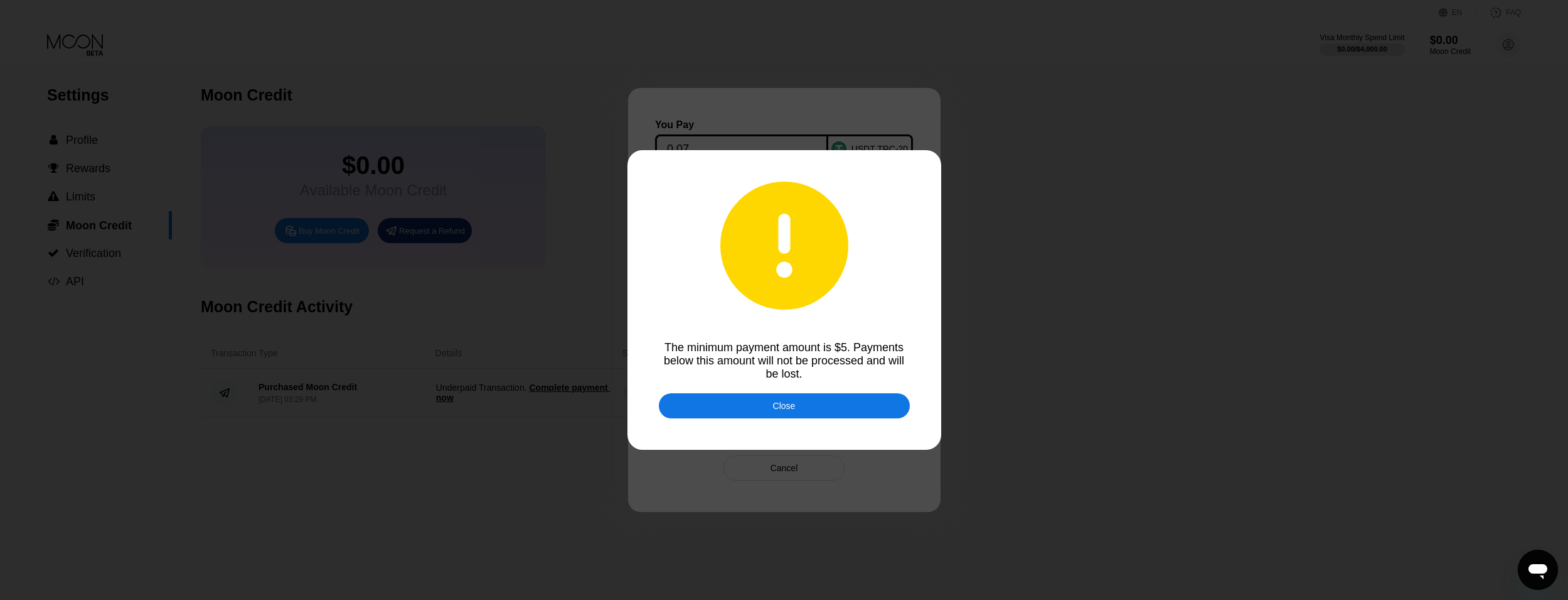
drag, startPoint x: 747, startPoint y: 413, endPoint x: 731, endPoint y: 424, distance: 19.4
click at [731, 424] on div "The minimum payment amount is $5. Payments below this amount will not be proces…" at bounding box center [784, 300] width 1568 height 600
click at [763, 409] on div "Close" at bounding box center [784, 406] width 251 height 25
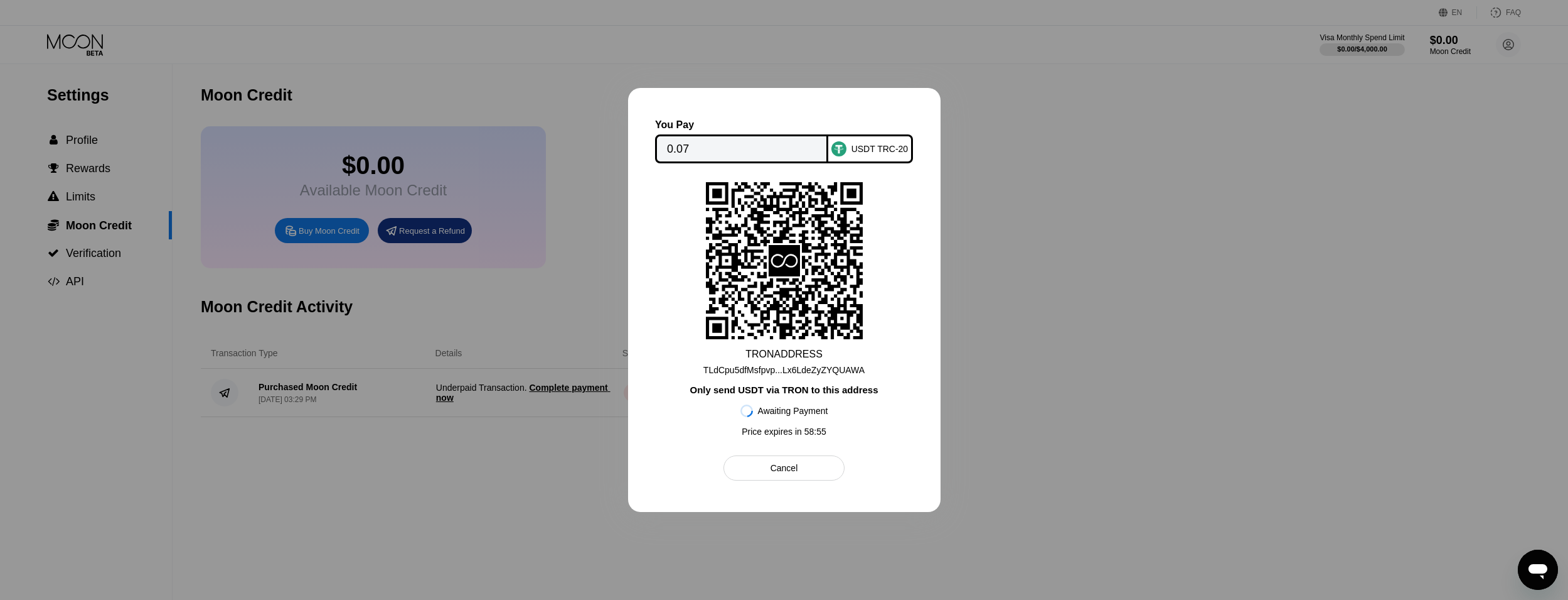
click at [754, 148] on input "0.07" at bounding box center [742, 149] width 149 height 25
click at [1005, 279] on div at bounding box center [784, 300] width 1568 height 600
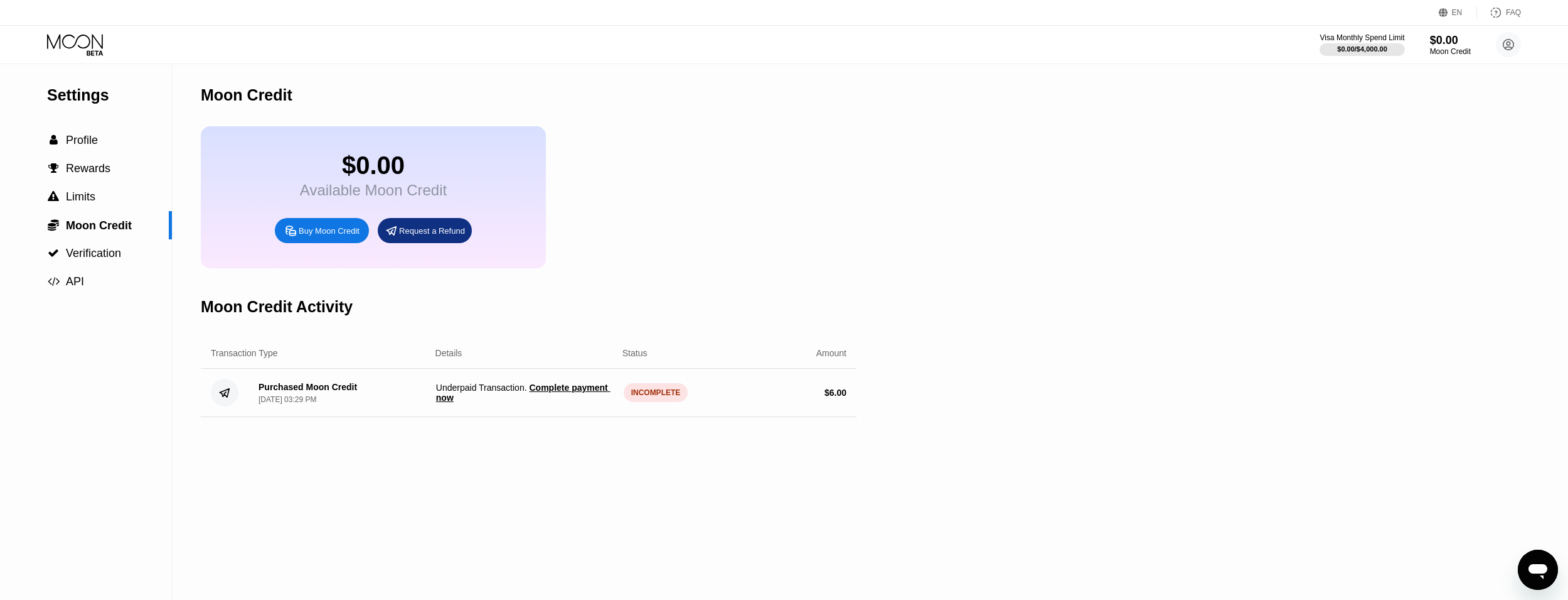
click at [562, 402] on span "Complete payment now" at bounding box center [523, 393] width 174 height 20
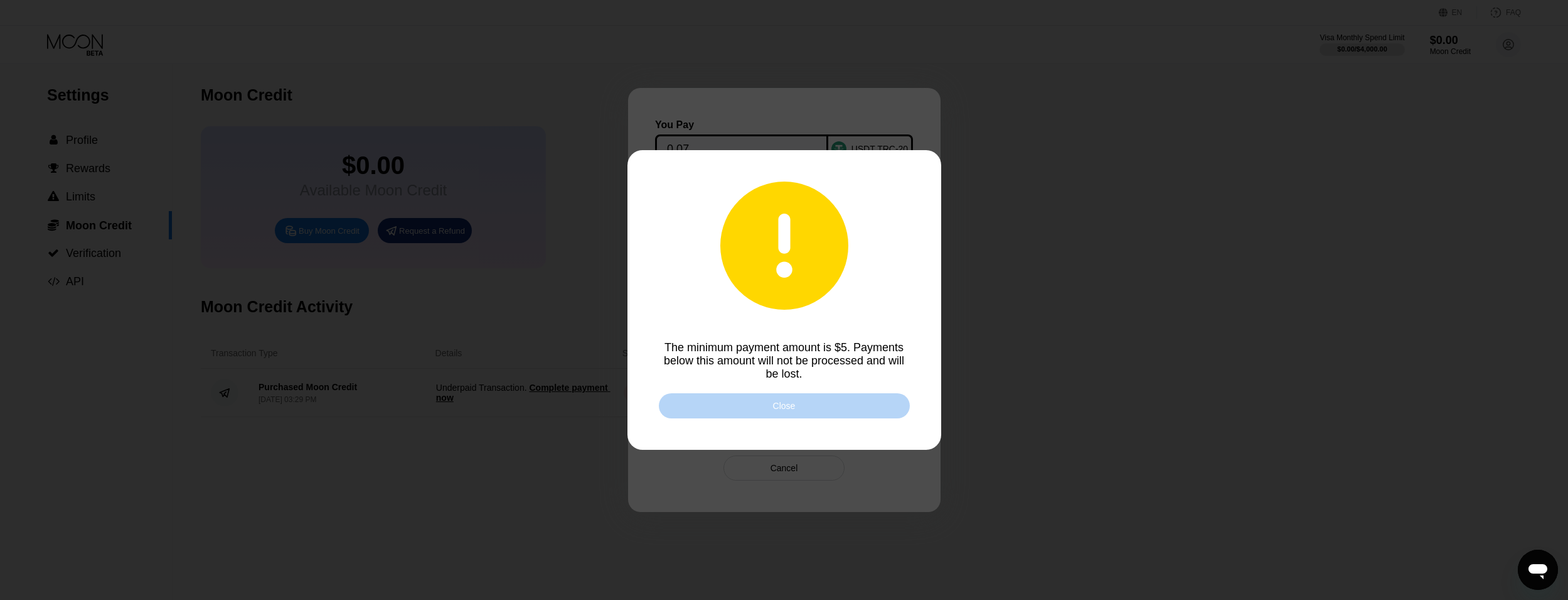
click at [780, 410] on div "Close" at bounding box center [784, 405] width 22 height 10
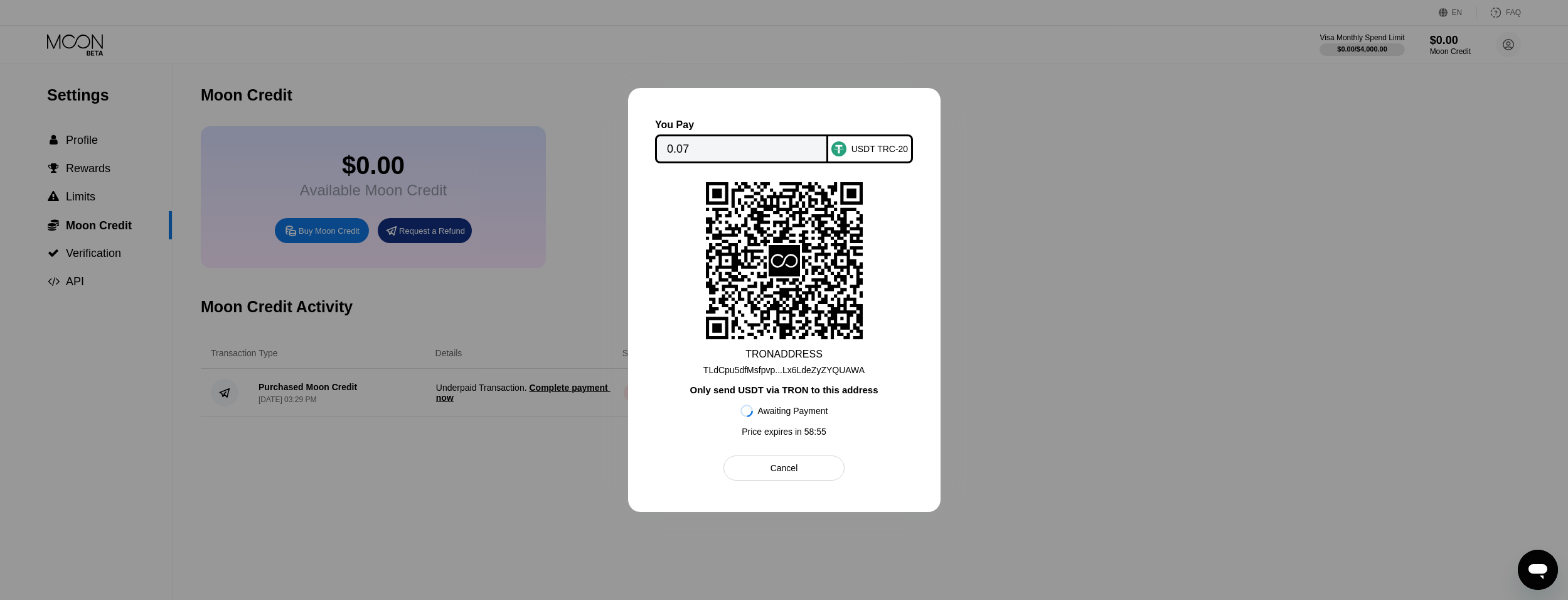
drag, startPoint x: 748, startPoint y: 150, endPoint x: 755, endPoint y: 147, distance: 7.6
click at [753, 150] on input "0.07" at bounding box center [742, 149] width 149 height 25
click at [751, 148] on input "0.07" at bounding box center [742, 149] width 149 height 25
click at [746, 150] on input "0.07" at bounding box center [742, 149] width 149 height 25
click at [753, 369] on div "TLdCpu5dfMsfpvp...Lx6LdeZyZYQUAWA" at bounding box center [784, 369] width 161 height 10
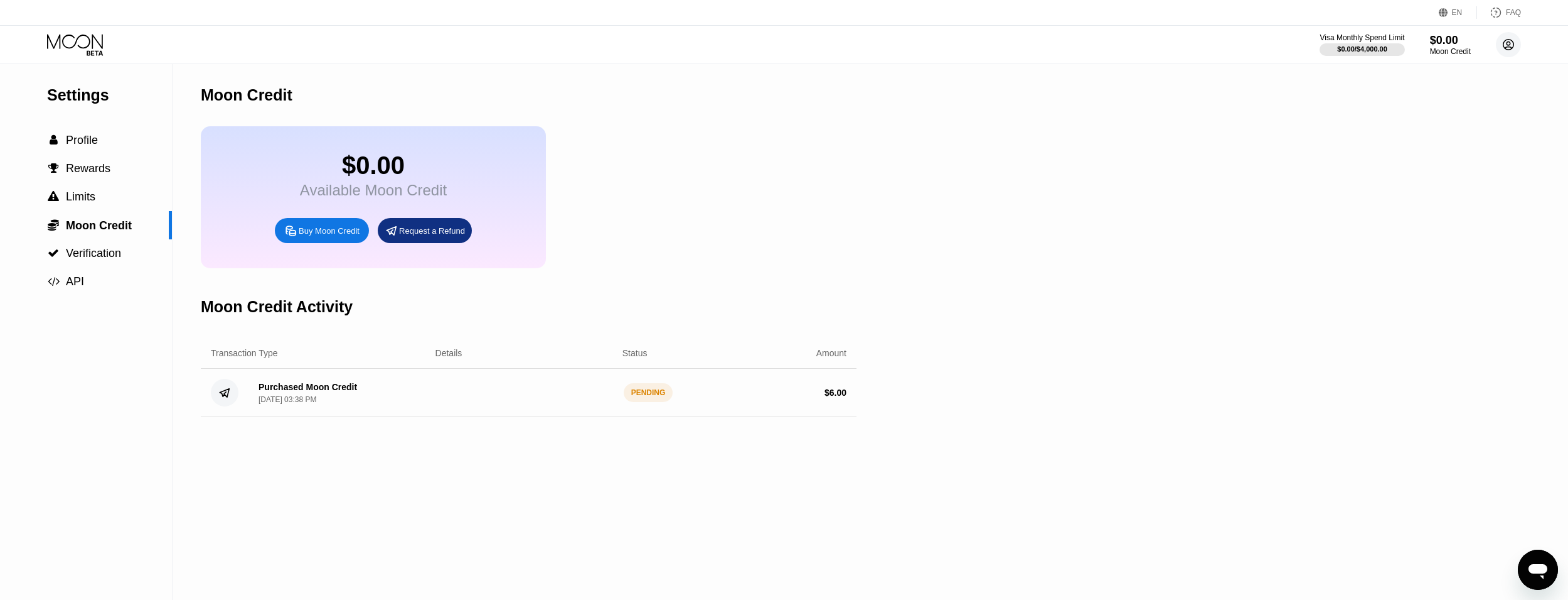
click at [1508, 41] on circle at bounding box center [1508, 45] width 25 height 25
click at [1458, 110] on div " Home" at bounding box center [1452, 117] width 119 height 16
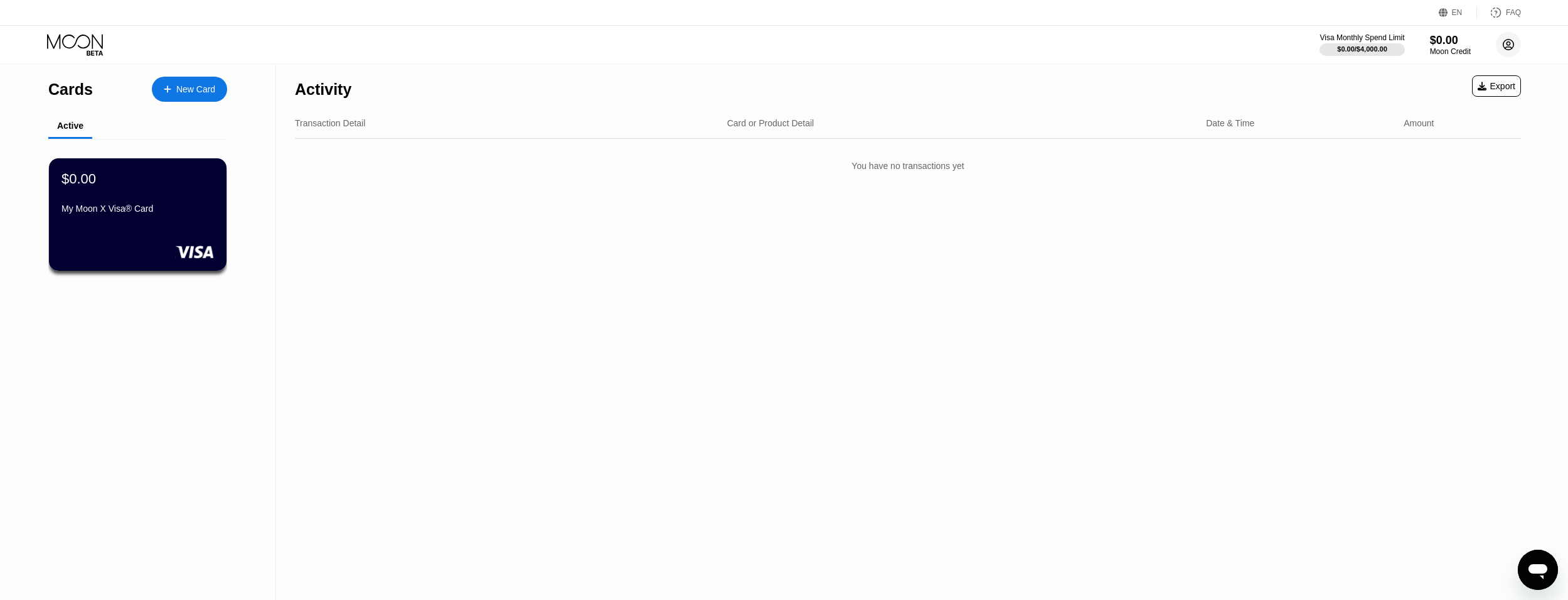
click at [1514, 37] on circle at bounding box center [1508, 45] width 25 height 25
click at [1454, 110] on div " Home" at bounding box center [1452, 117] width 119 height 16
click at [1519, 46] on circle at bounding box center [1508, 45] width 25 height 25
drag, startPoint x: 77, startPoint y: 44, endPoint x: 200, endPoint y: 71, distance: 125.9
click at [77, 44] on icon at bounding box center [77, 45] width 58 height 22
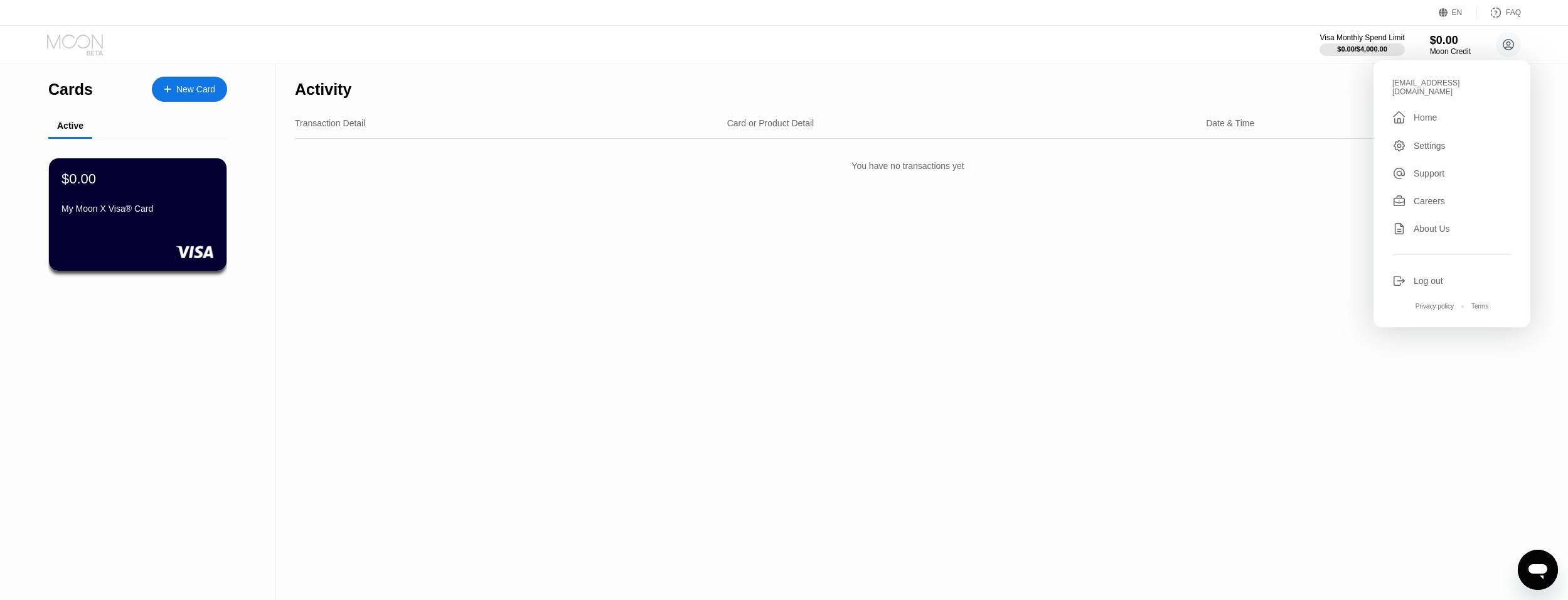
click at [80, 44] on icon at bounding box center [77, 45] width 58 height 22
click at [86, 44] on icon at bounding box center [77, 45] width 58 height 22
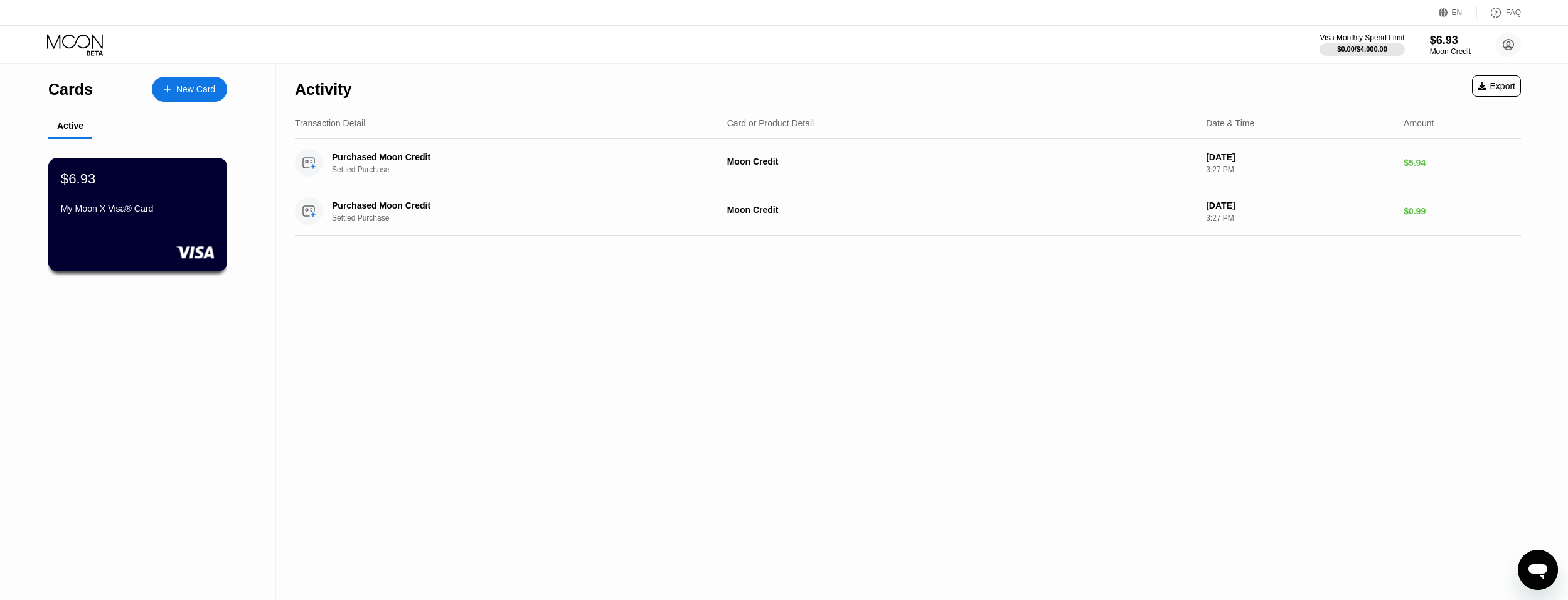
click at [174, 218] on div "My Moon X Visa® Card" at bounding box center [138, 211] width 154 height 16
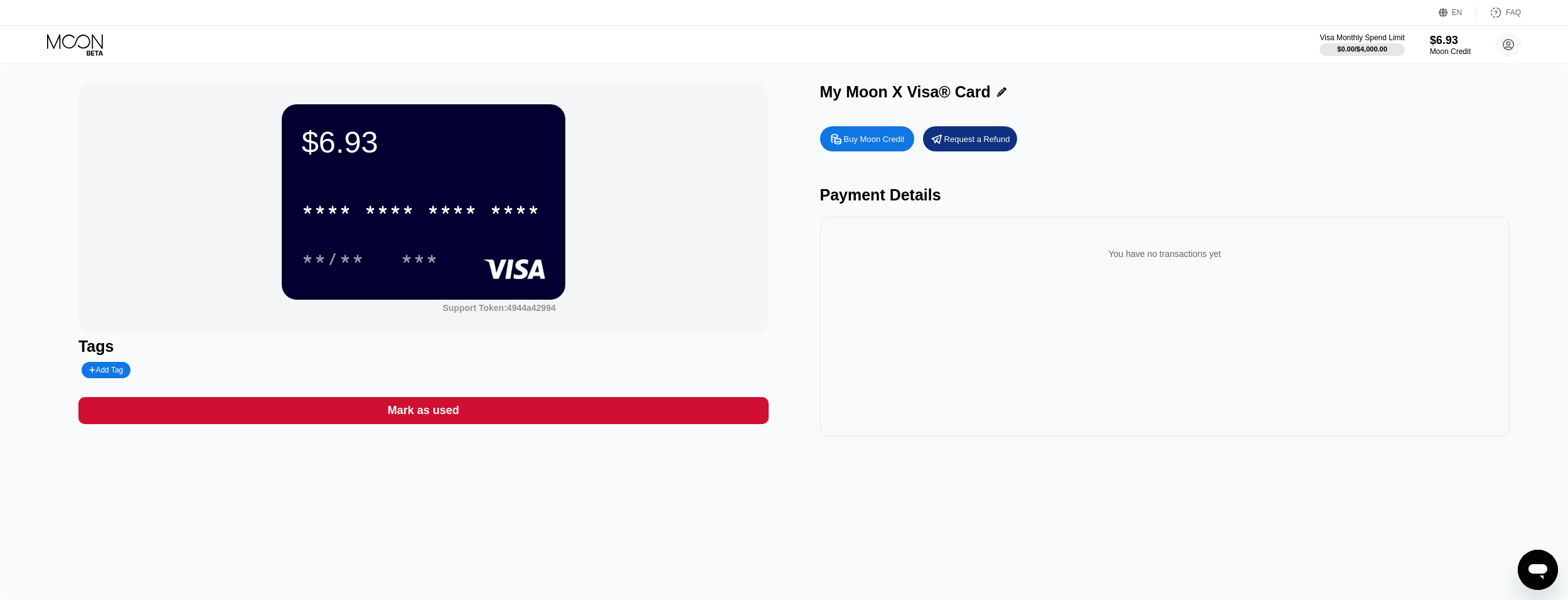
click at [485, 210] on div "* * * * * * * * * * * * ****" at bounding box center [421, 209] width 254 height 31
click at [478, 215] on div "* * * * * * * * * * * * 5440" at bounding box center [421, 209] width 254 height 31
click at [471, 195] on div "[CREDIT_CARD_NUMBER] Click to copy" at bounding box center [423, 205] width 243 height 43
click at [470, 205] on div "2031" at bounding box center [452, 211] width 50 height 20
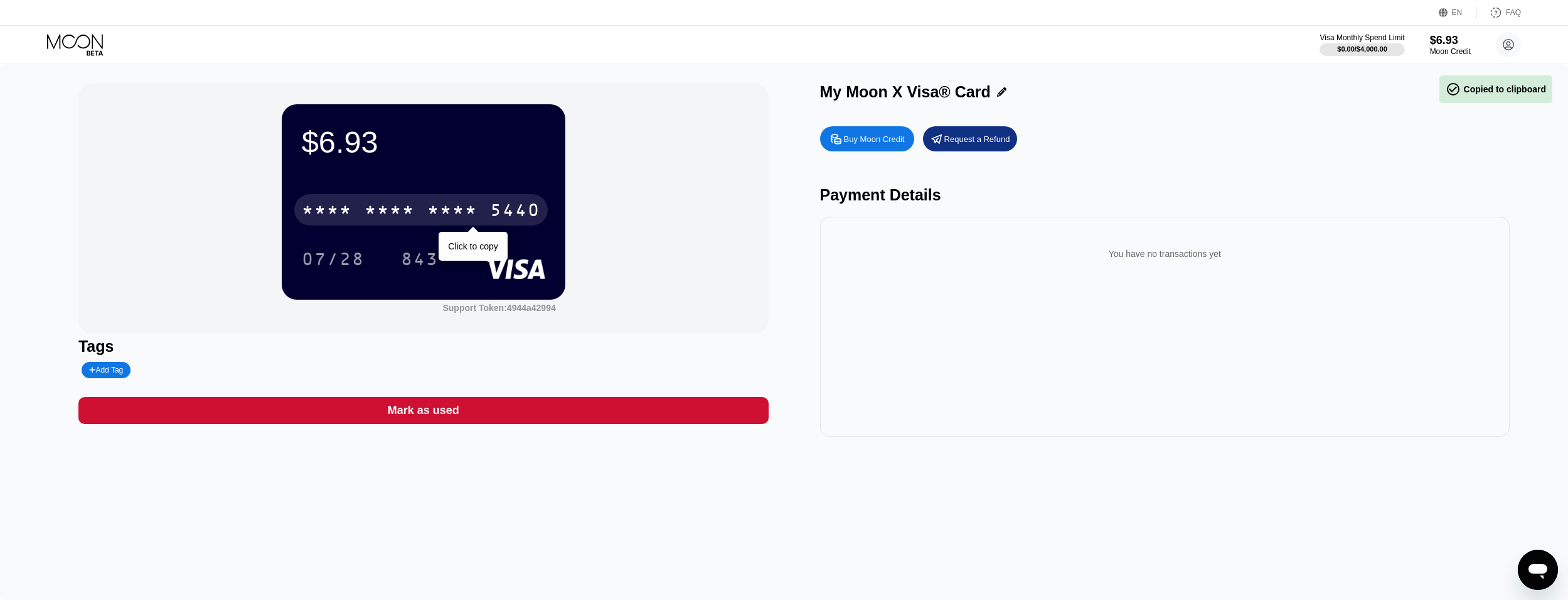
click at [459, 213] on div "* * * *" at bounding box center [452, 211] width 50 height 20
click at [430, 213] on div "2031" at bounding box center [452, 211] width 50 height 20
click at [427, 216] on div "* * * *" at bounding box center [452, 211] width 50 height 20
